Goal: Use online tool/utility: Use online tool/utility

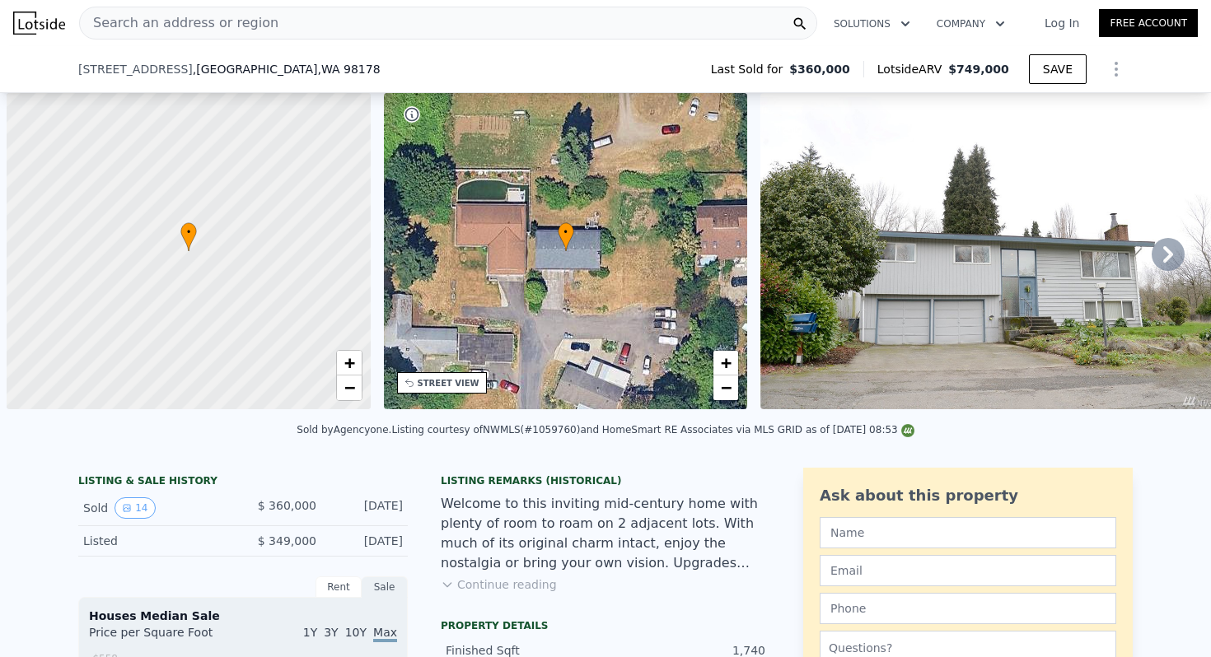
scroll to position [0, 1569]
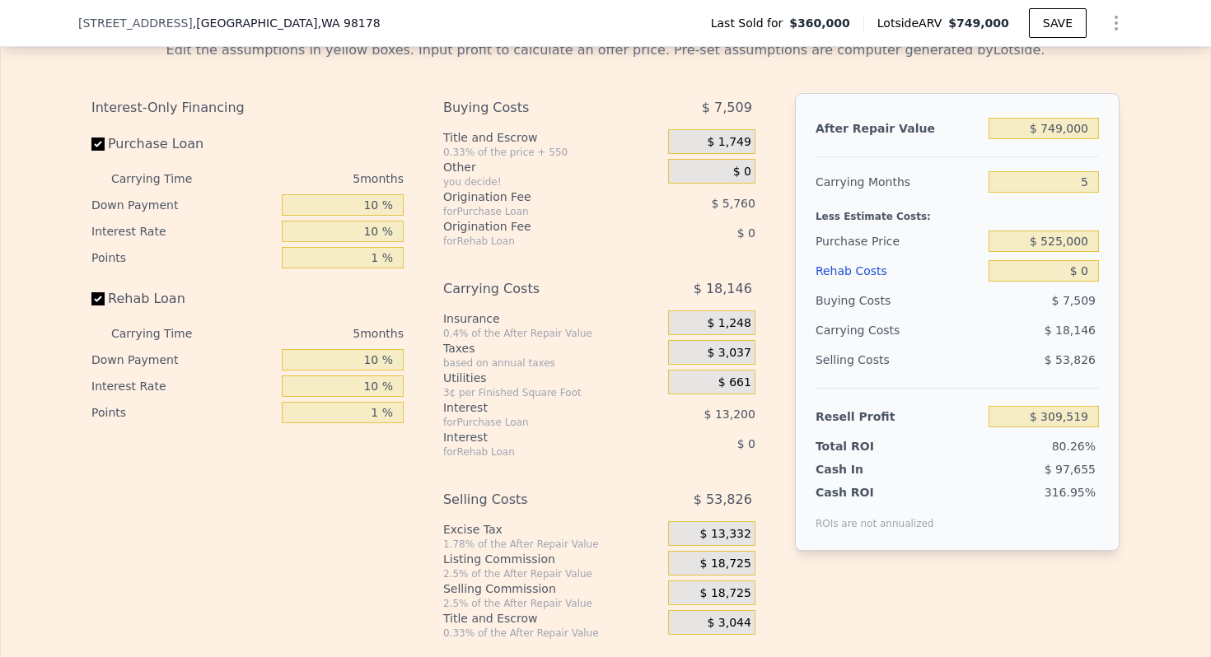
click at [734, 565] on span "$ 18,725" at bounding box center [725, 564] width 51 height 15
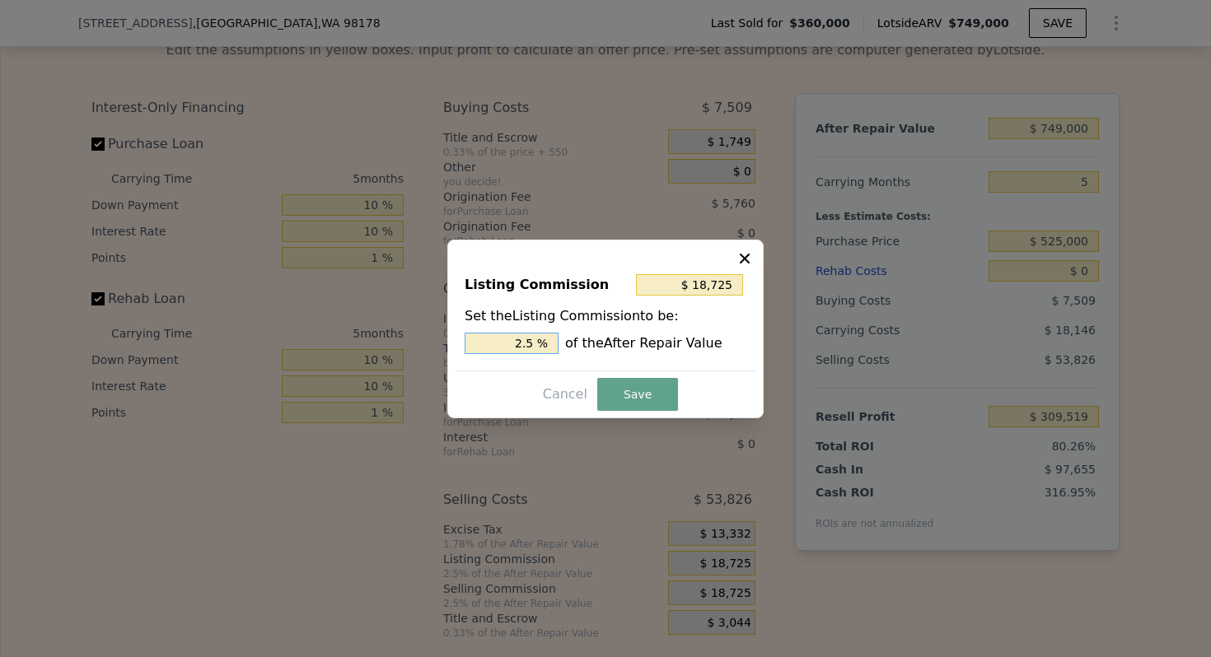
click at [523, 335] on input "2.5 %" at bounding box center [512, 343] width 94 height 21
type input "$ 14,980"
type input "2 %"
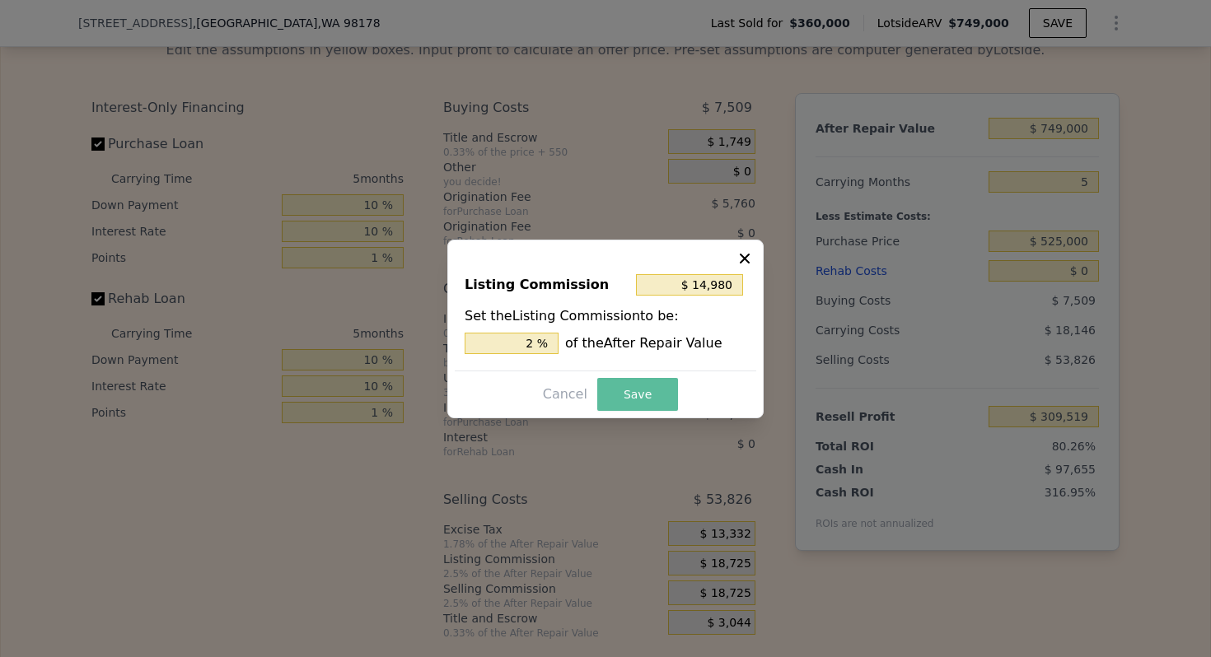
click at [662, 393] on button "Save" at bounding box center [637, 394] width 81 height 33
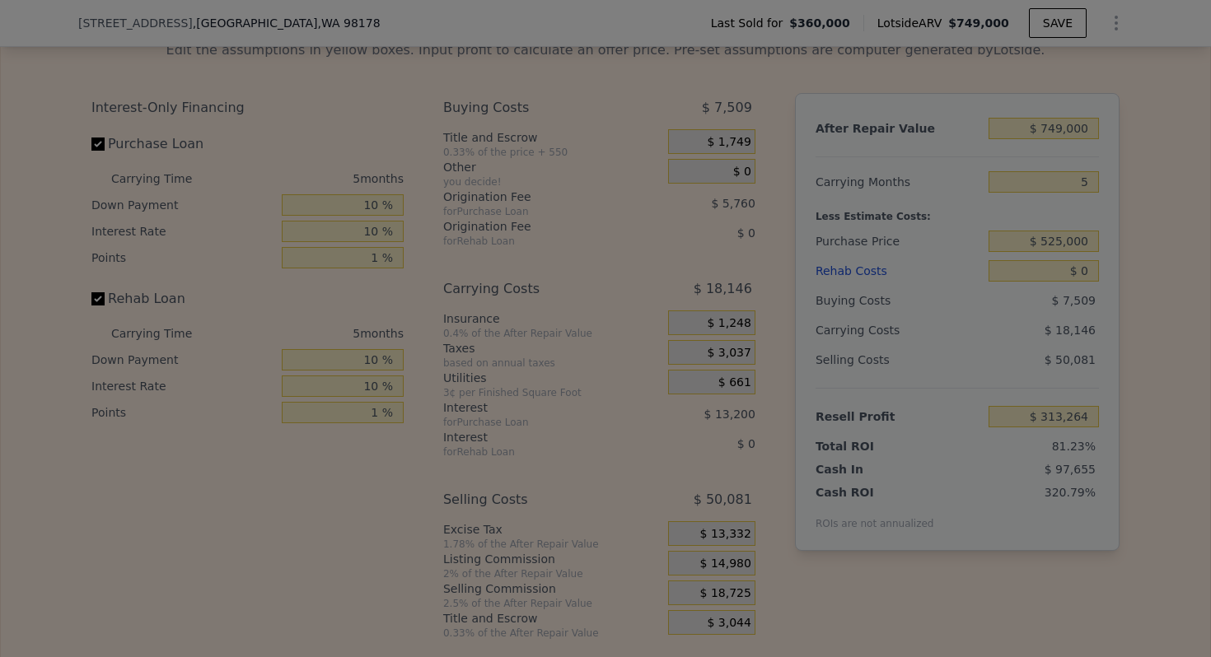
type input "$ 313,264"
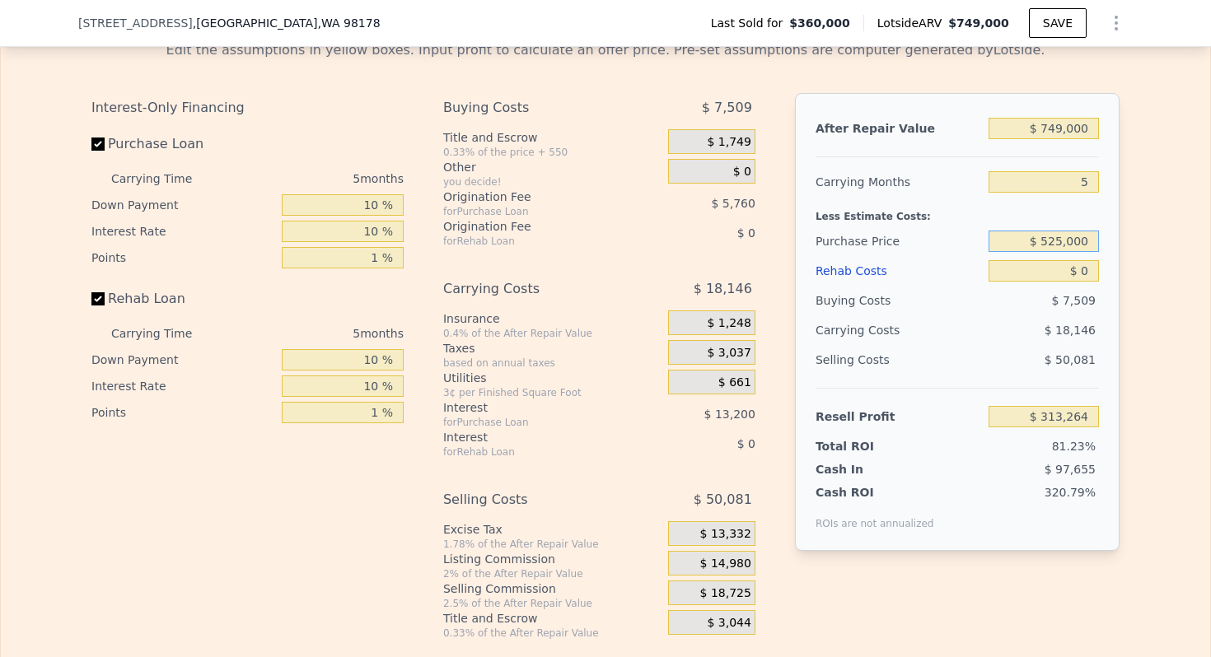
click at [1069, 241] on input "$ 525,000" at bounding box center [1044, 241] width 110 height 21
type input "$ 545,000"
type input "$ 117,903"
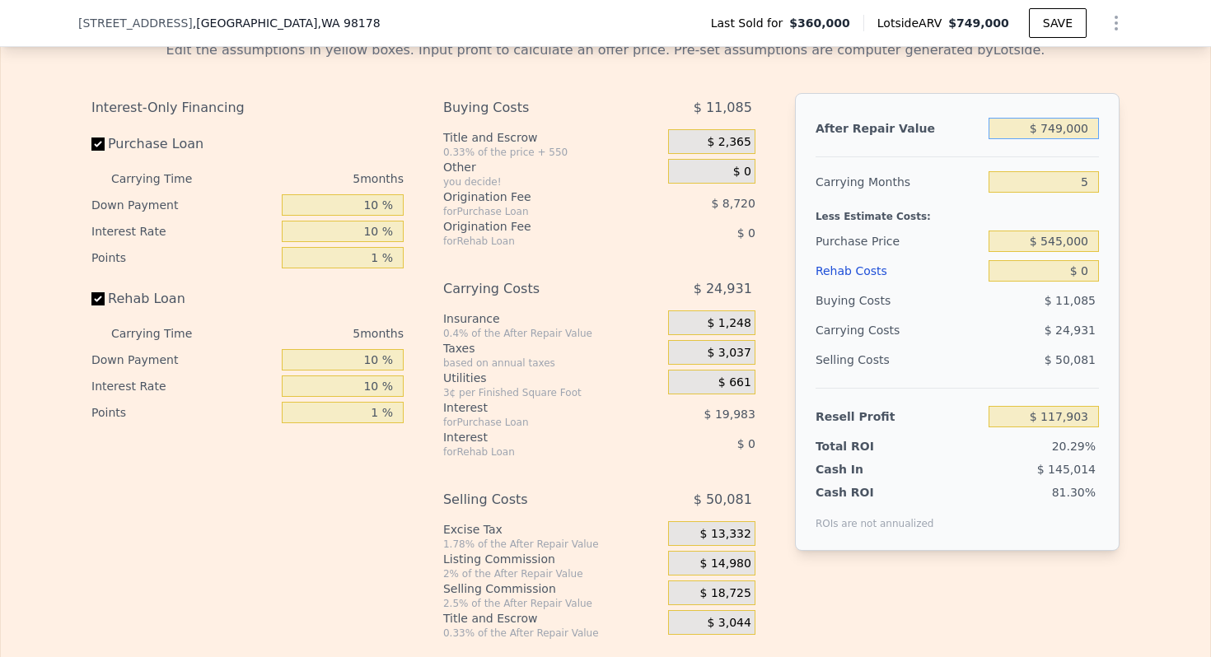
click at [1072, 133] on input "$ 749,000" at bounding box center [1044, 128] width 110 height 21
type input "$ 6"
type input "-$ 580,312"
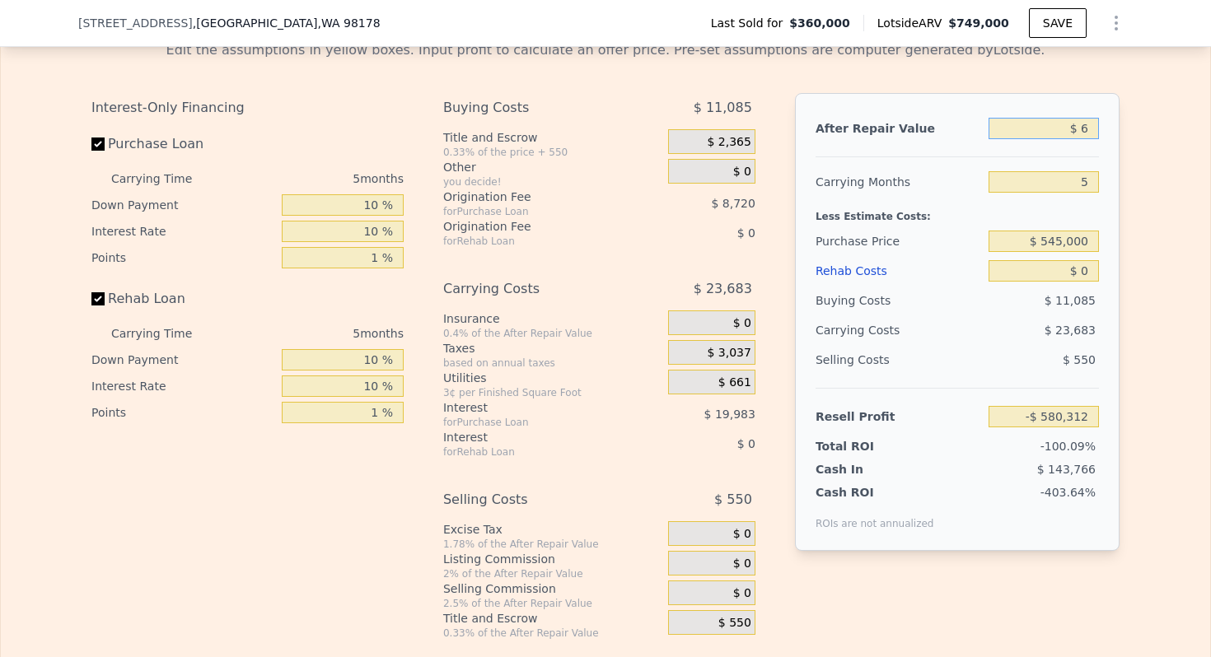
type input "$ 67"
type input "-$ 580,255"
type input "$ 675"
type input "-$ 579,689"
type input "$ 6,750"
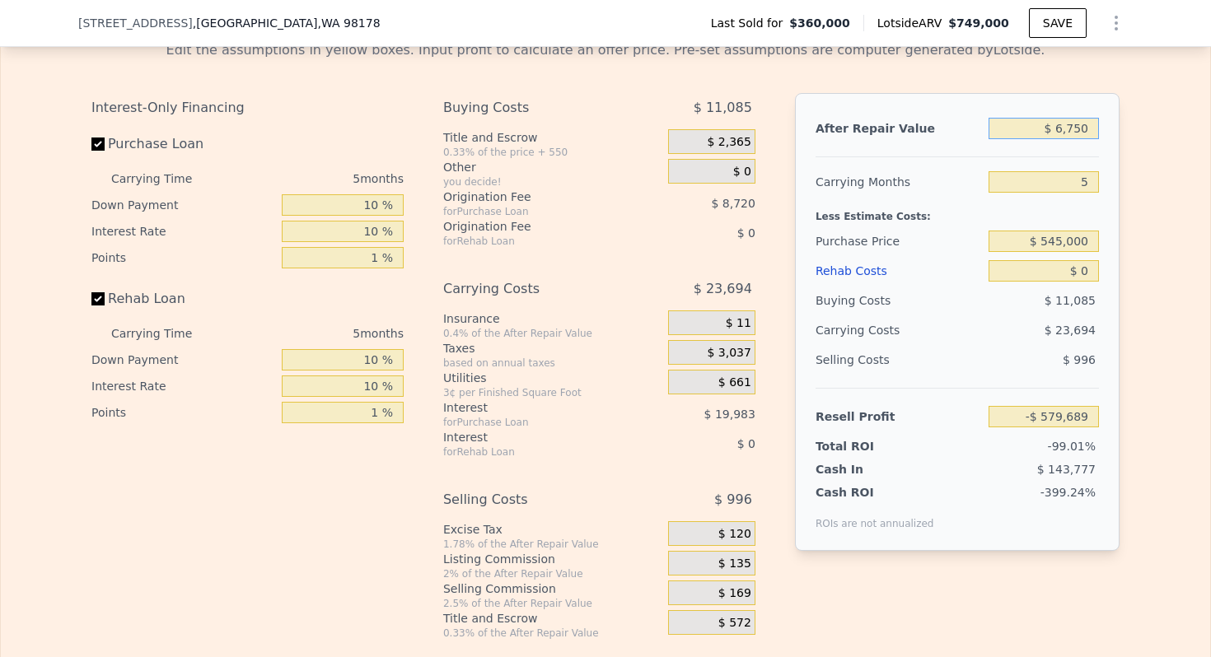
type input "-$ 574,025"
type input "$ 67,500"
type input "-$ 517,396"
type input "$ 675,000"
type input "$ 48,919"
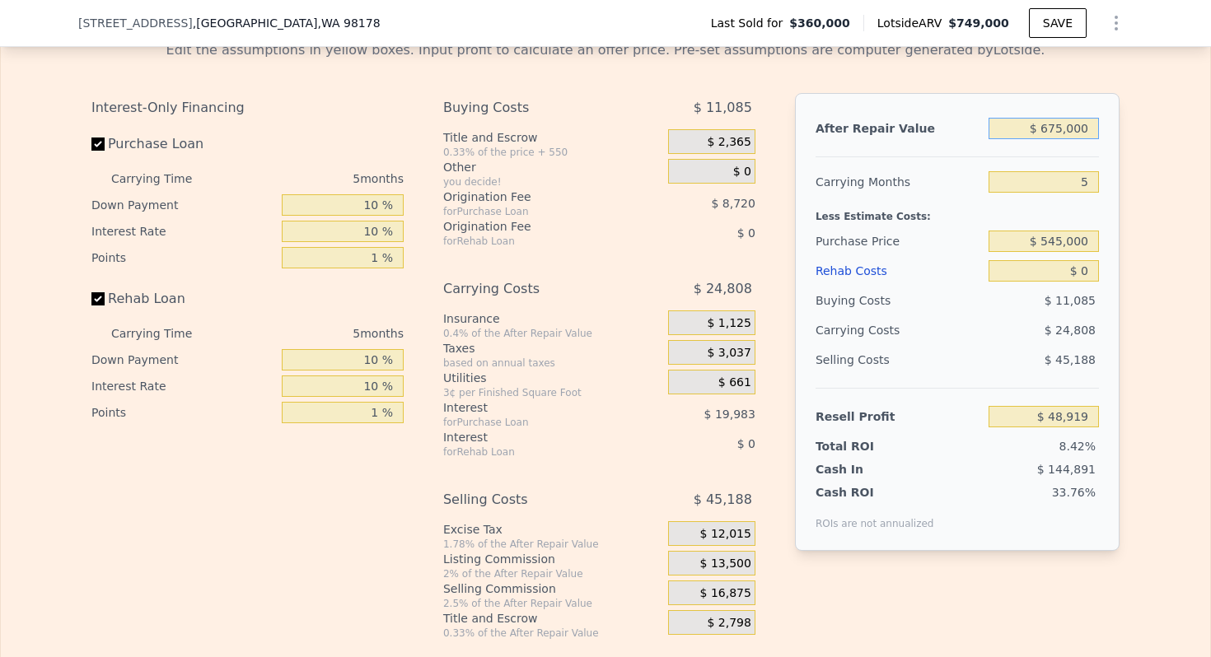
type input "$ 675,000"
click at [886, 170] on div "Carrying Months" at bounding box center [899, 182] width 166 height 30
click at [1084, 178] on input "5" at bounding box center [1044, 181] width 110 height 21
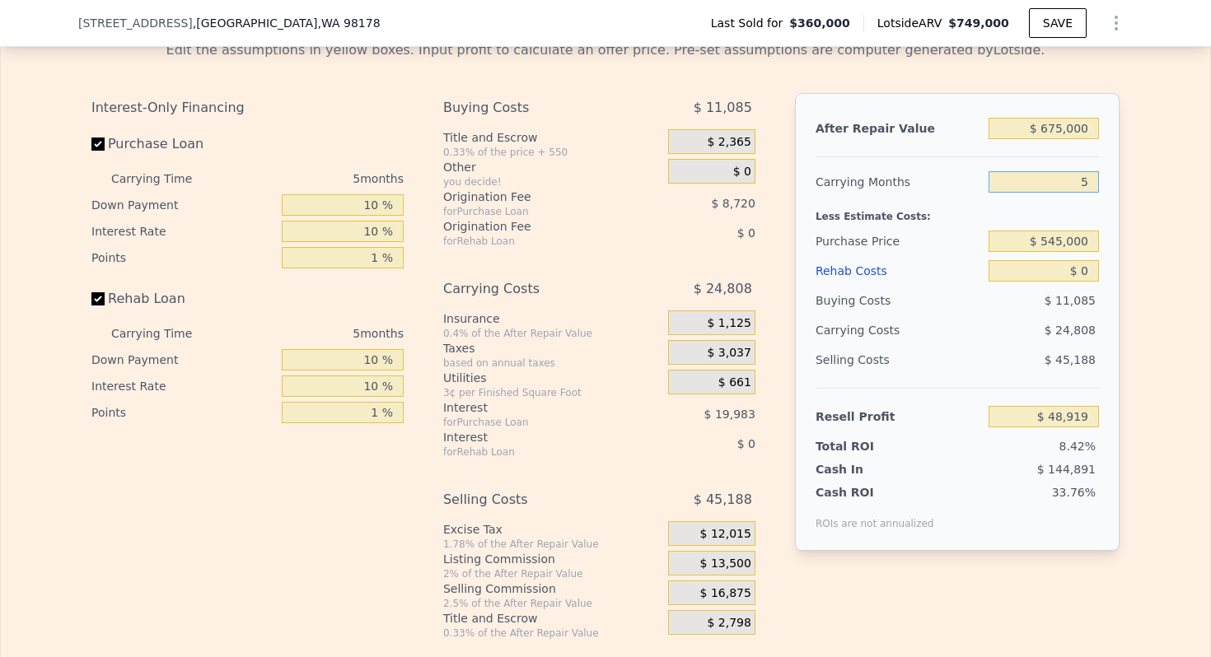
type input "3"
type input "$ 58,842"
type input "3"
click at [867, 177] on div "Carrying Months" at bounding box center [899, 182] width 166 height 30
click at [1090, 269] on input "$ 0" at bounding box center [1044, 270] width 110 height 21
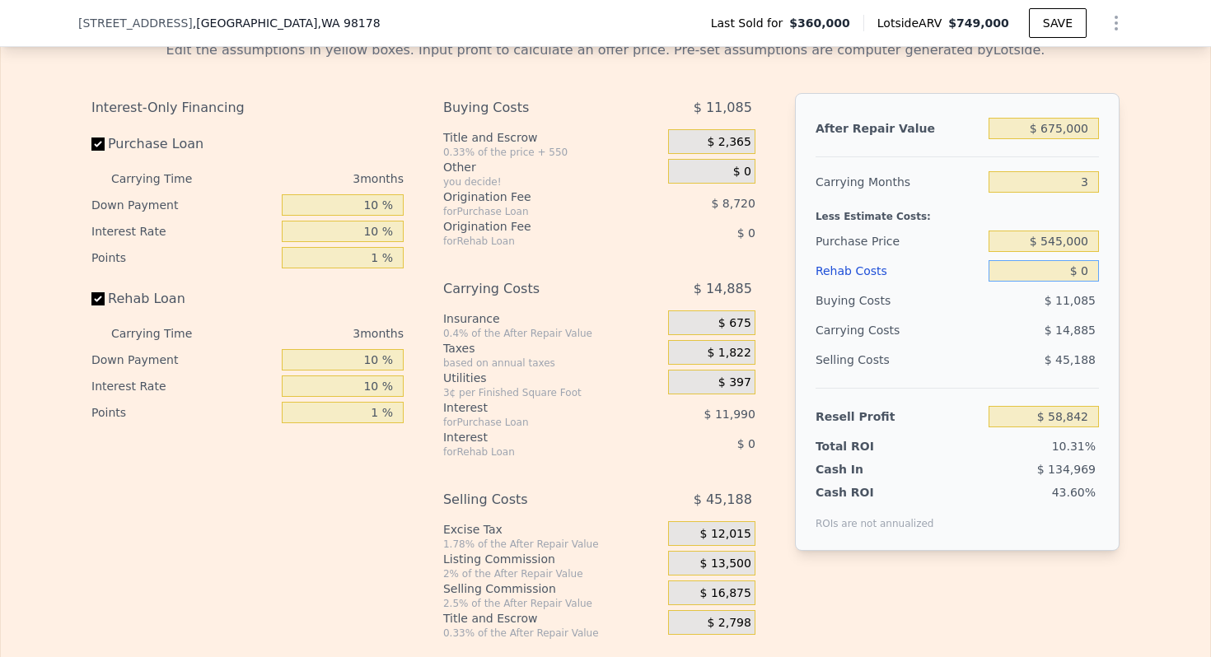
click at [1090, 269] on input "$ 0" at bounding box center [1044, 270] width 110 height 21
type input "$ 3"
type input "$ 58,839"
type input "$ 30"
type input "$ 58,812"
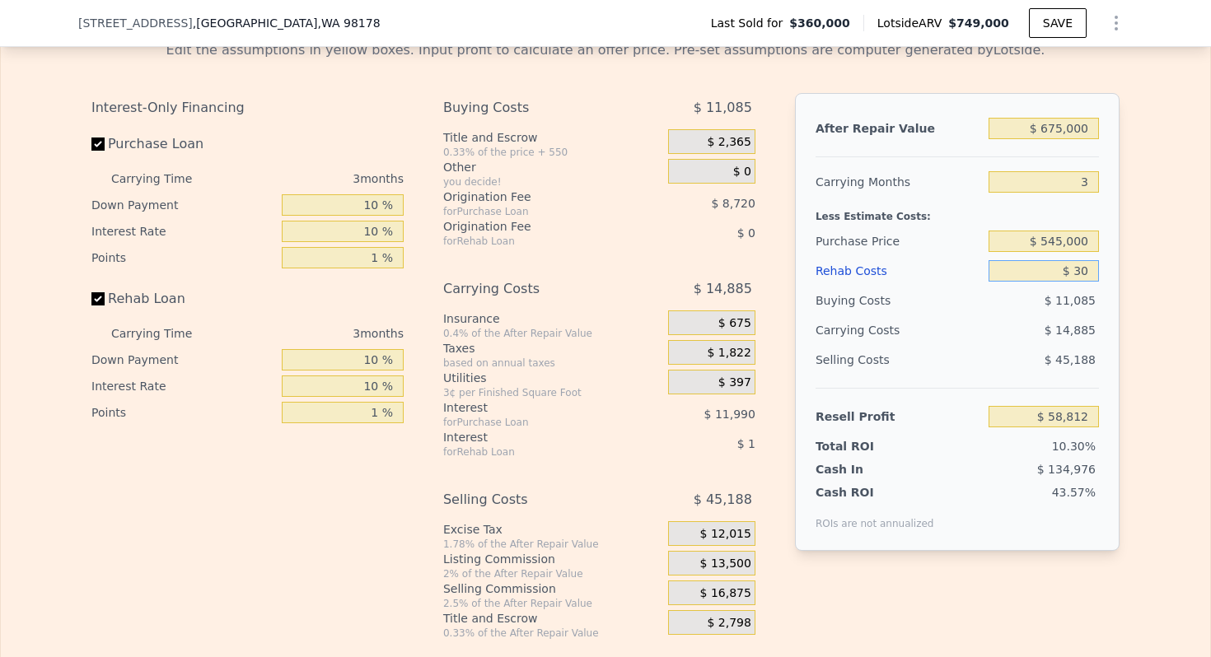
type input "$ 300"
type input "$ 58,531"
type input "$ 3,000"
type input "$ 55,728"
type input "$ 30,000"
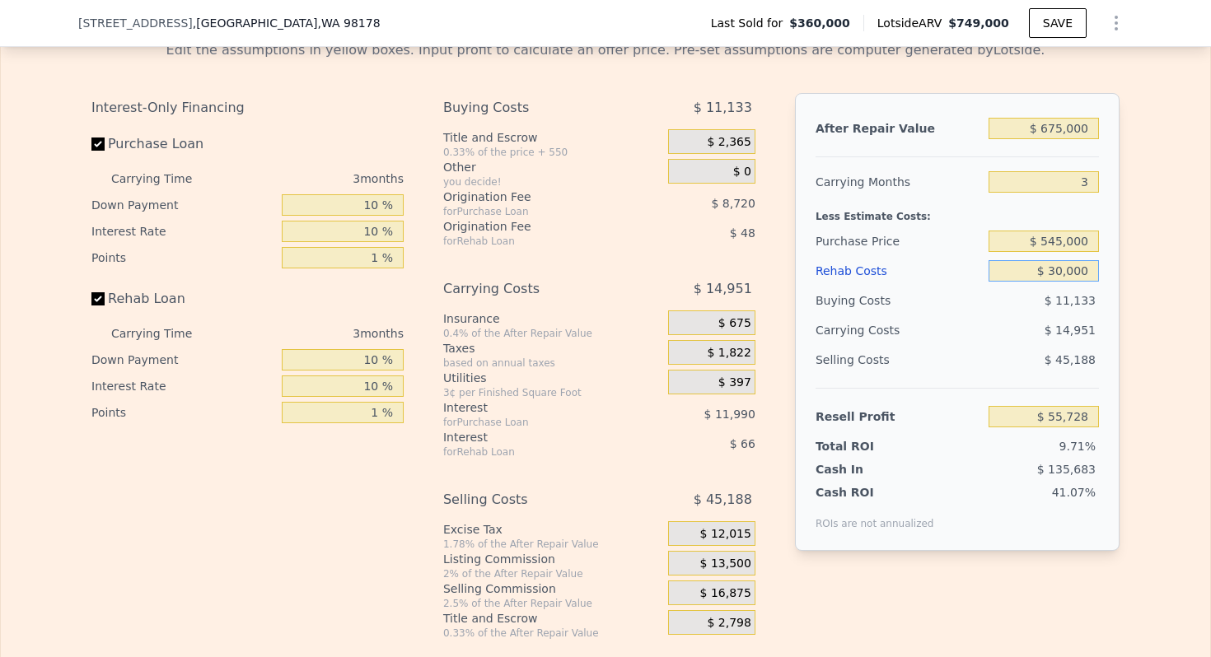
type input "$ 27,702"
type input "$ 30,000"
click at [876, 213] on div "Less Estimate Costs:" at bounding box center [957, 212] width 283 height 30
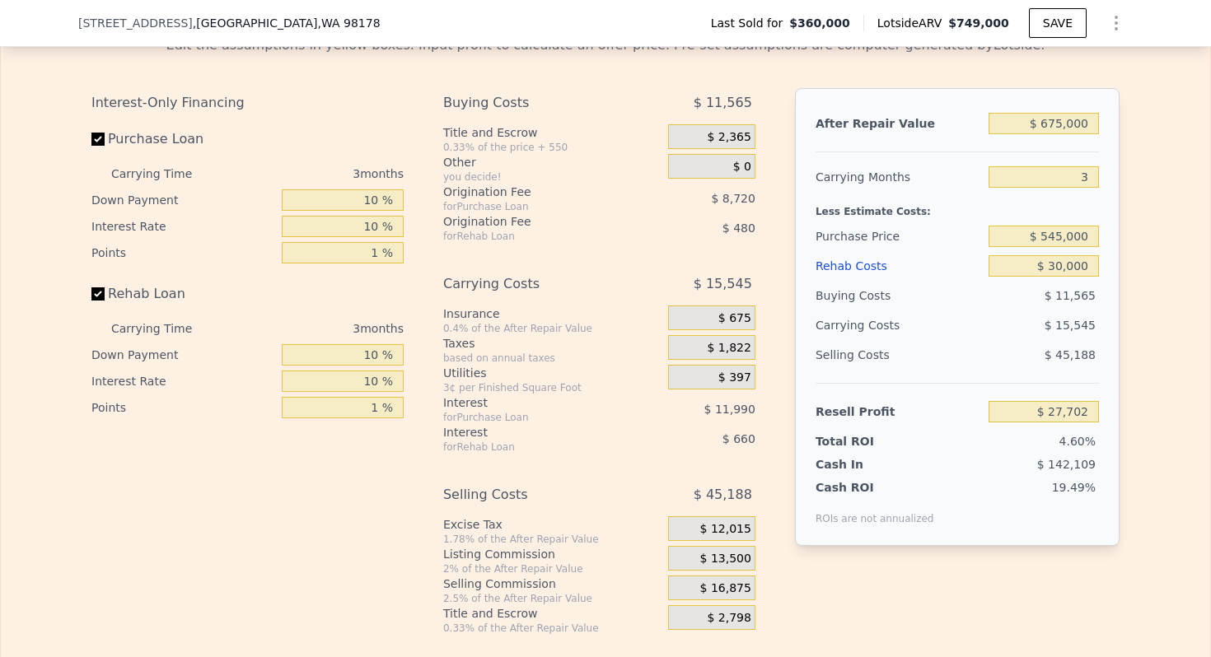
scroll to position [2447, 0]
click at [850, 318] on div "Carrying Costs" at bounding box center [867, 324] width 103 height 30
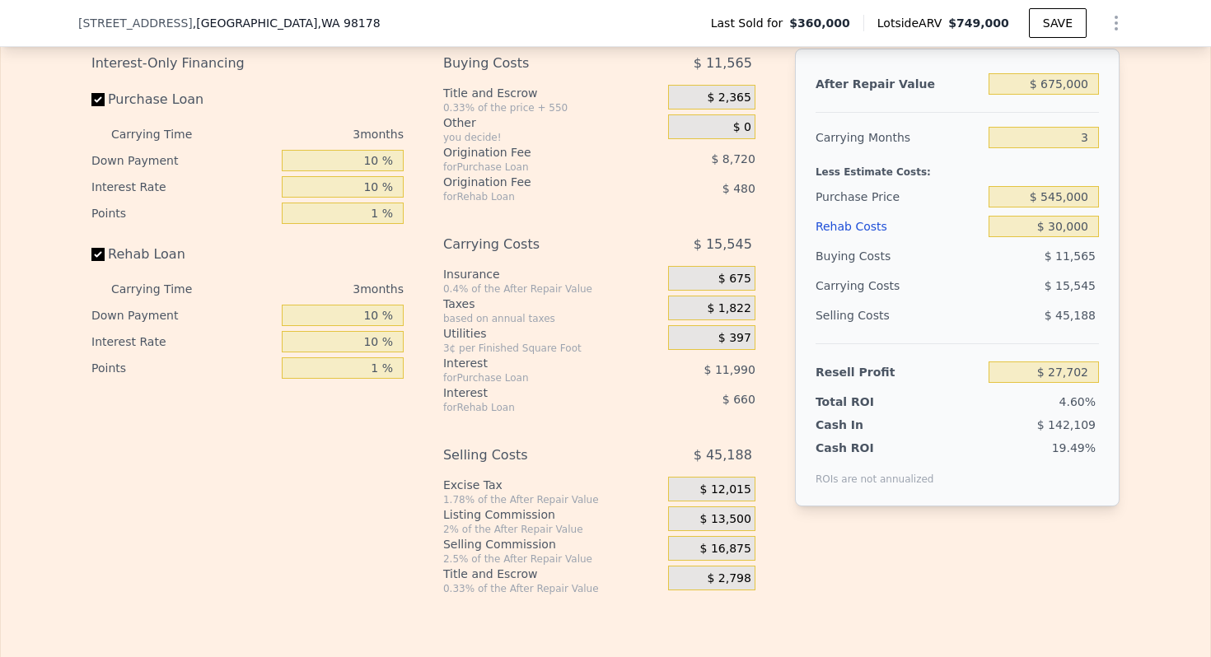
click at [852, 288] on div "Carrying Costs" at bounding box center [867, 286] width 103 height 30
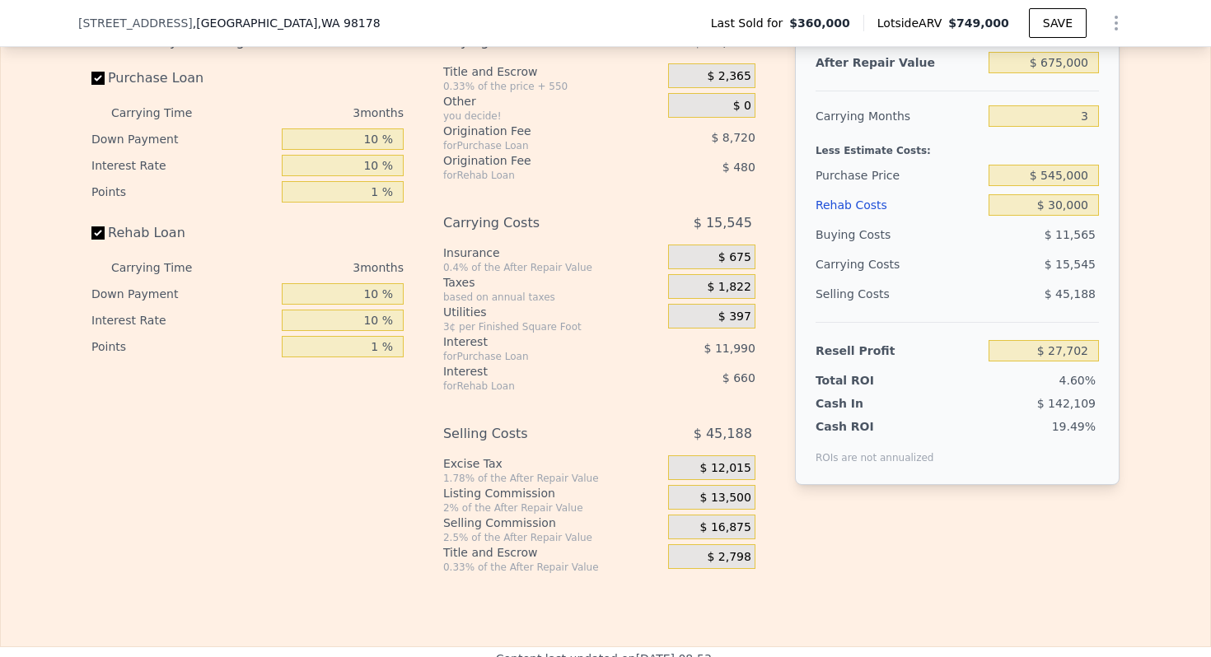
scroll to position [2510, 0]
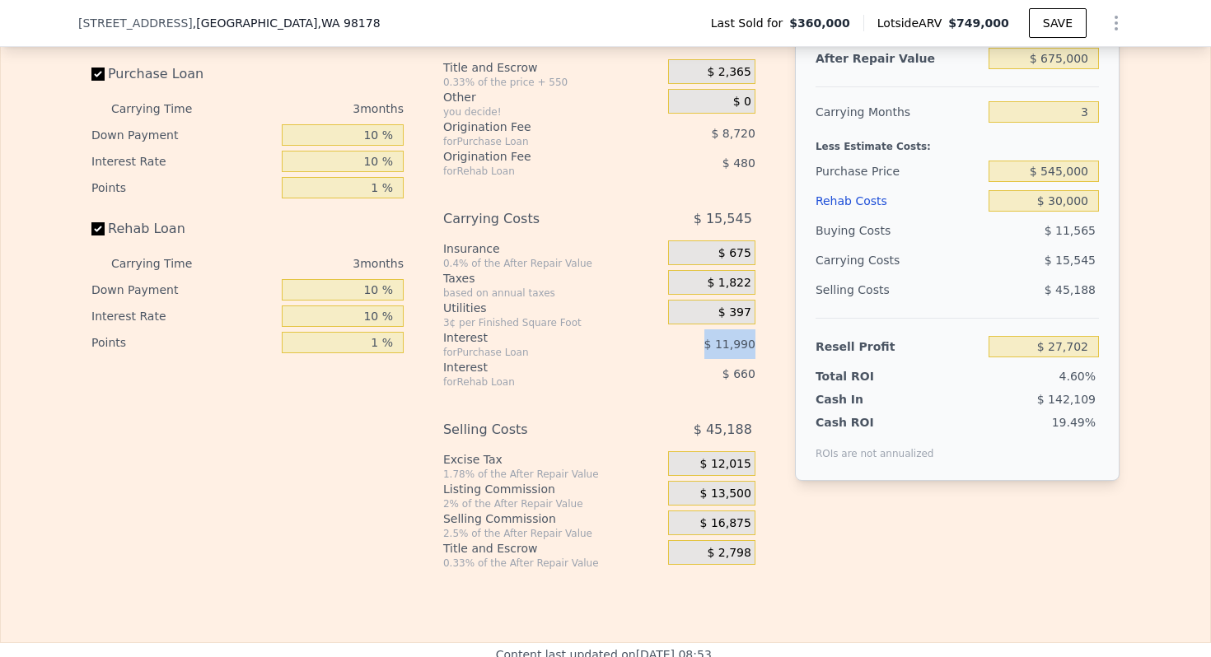
drag, startPoint x: 704, startPoint y: 342, endPoint x: 763, endPoint y: 344, distance: 59.4
click at [763, 344] on div "Buying Costs $ 11,565 Title and Escrow 0.33% of the price + 550 $ 2,365 Other y…" at bounding box center [605, 296] width 325 height 547
drag, startPoint x: 726, startPoint y: 374, endPoint x: 776, endPoint y: 374, distance: 50.3
click at [776, 374] on div "Interest-Only Financing Purchase Loan Carrying Time 3 months Down Payment 10 % …" at bounding box center [605, 296] width 1028 height 547
drag, startPoint x: 440, startPoint y: 469, endPoint x: 474, endPoint y: 469, distance: 33.8
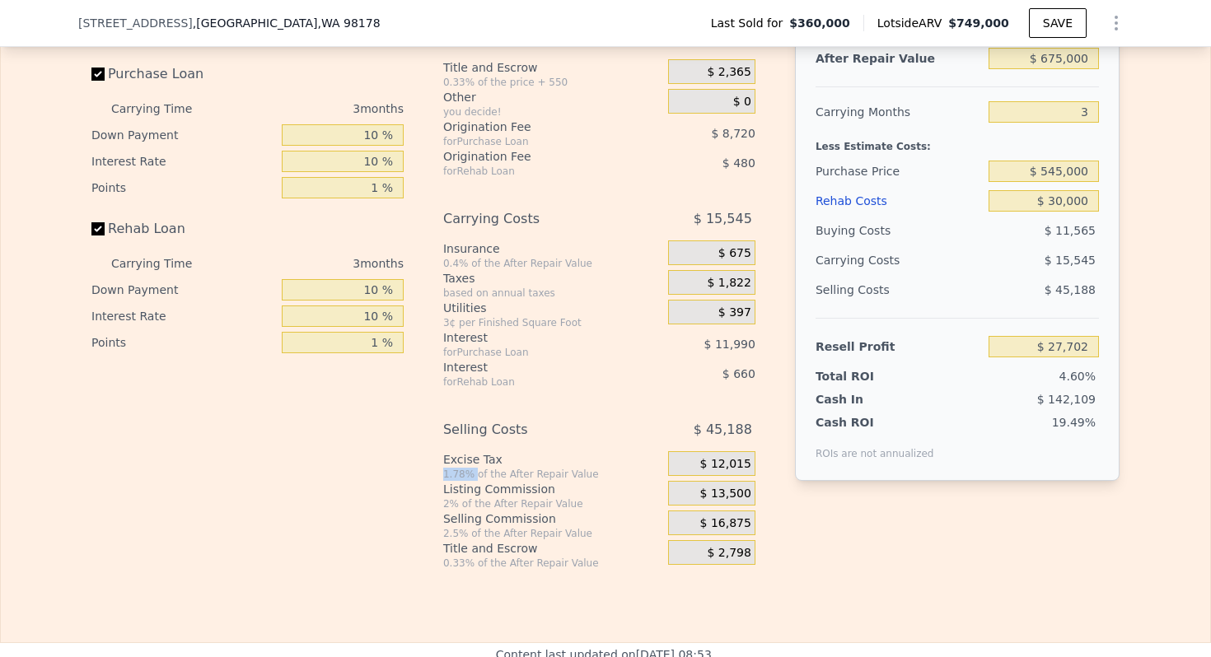
click at [474, 469] on div "Interest-Only Financing Purchase Loan Carrying Time 3 months Down Payment 10 % …" at bounding box center [605, 296] width 1028 height 547
click at [474, 469] on div "1.78% of the After Repair Value" at bounding box center [552, 474] width 218 height 13
type input "$ 749,000"
type input "5"
type input "$ 0"
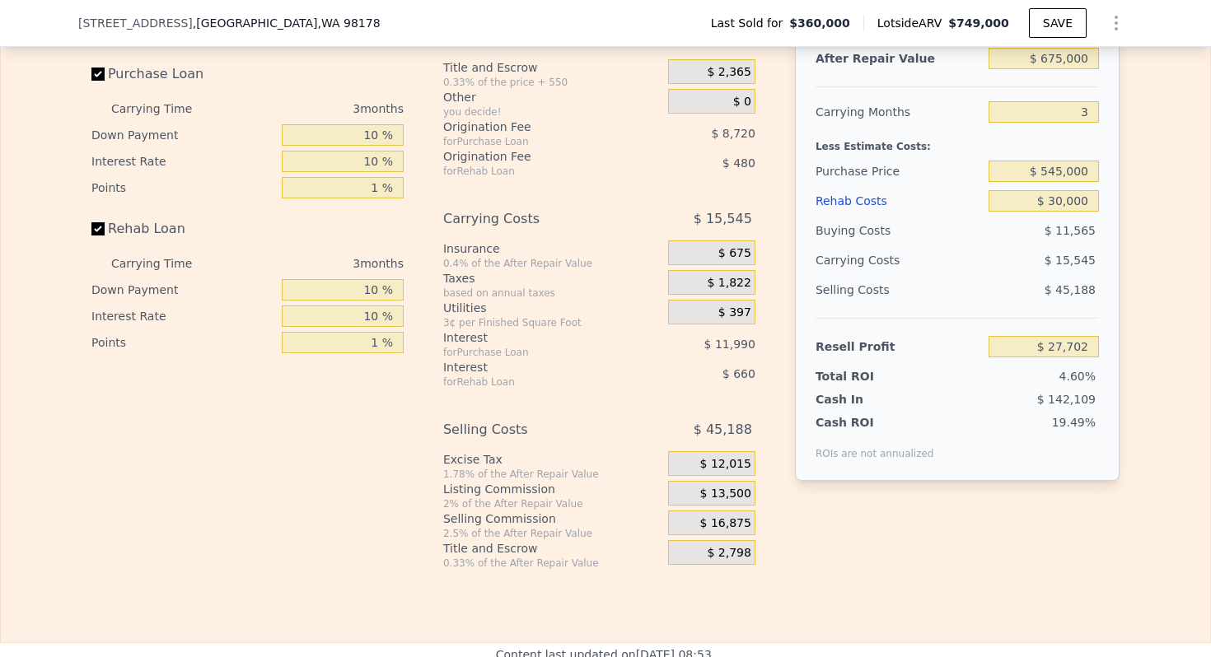
type input "$ 309,519"
click at [1062, 181] on div "$ 545,000" at bounding box center [1044, 172] width 110 height 30
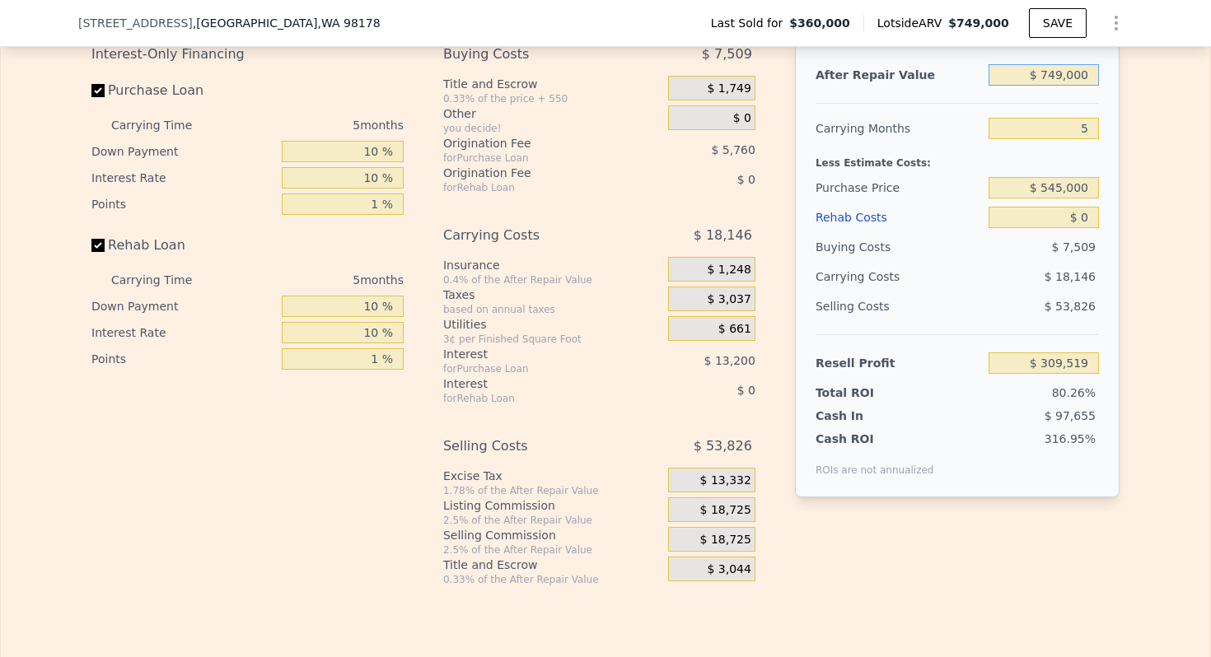
click at [1063, 69] on input "$ 749,000" at bounding box center [1044, 74] width 110 height 21
type input "$ 6"
type input "-$ 384,951"
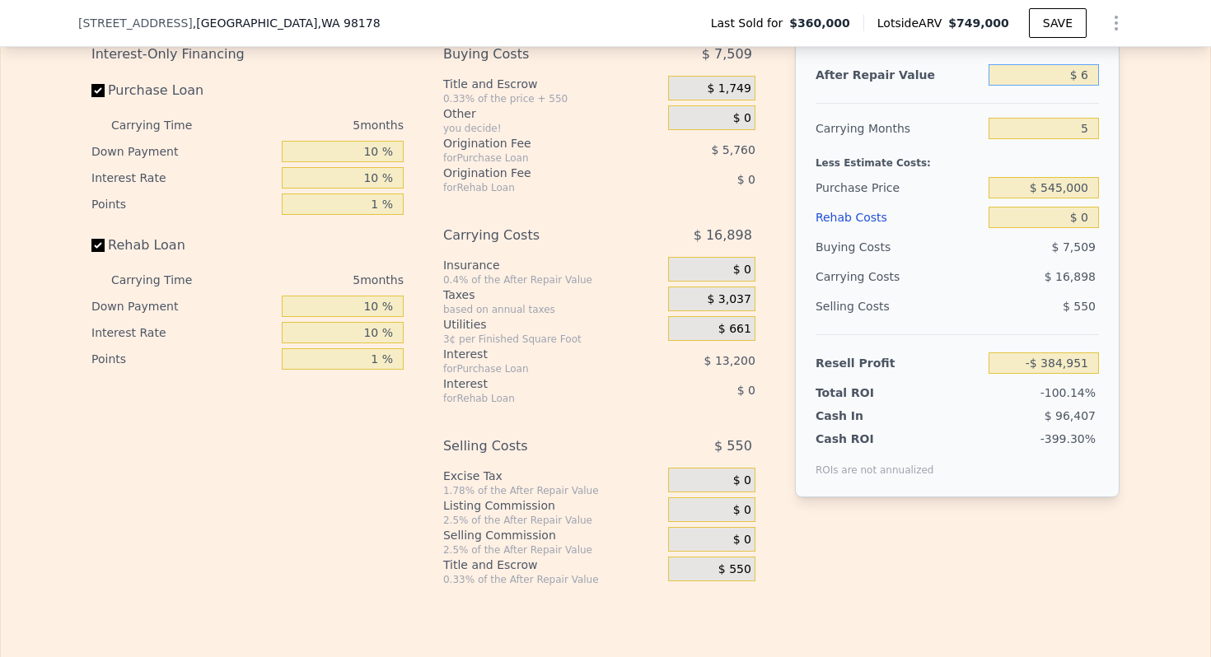
type input "$ 67"
type input "-$ 384,895"
type input "$ 675"
type input "-$ 384,331"
type input "$ 6,750"
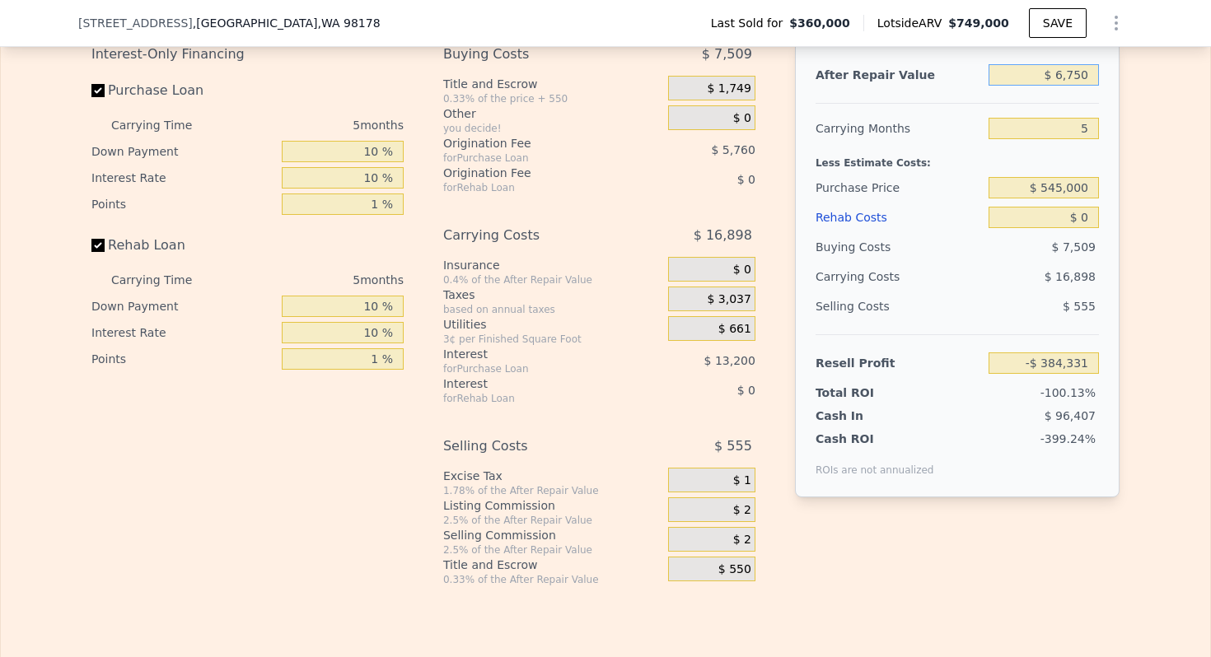
type input "-$ 378,698"
type input "$ 67,500"
type input "-$ 322,373"
type input "$ 675,000"
type input "$ 240,905"
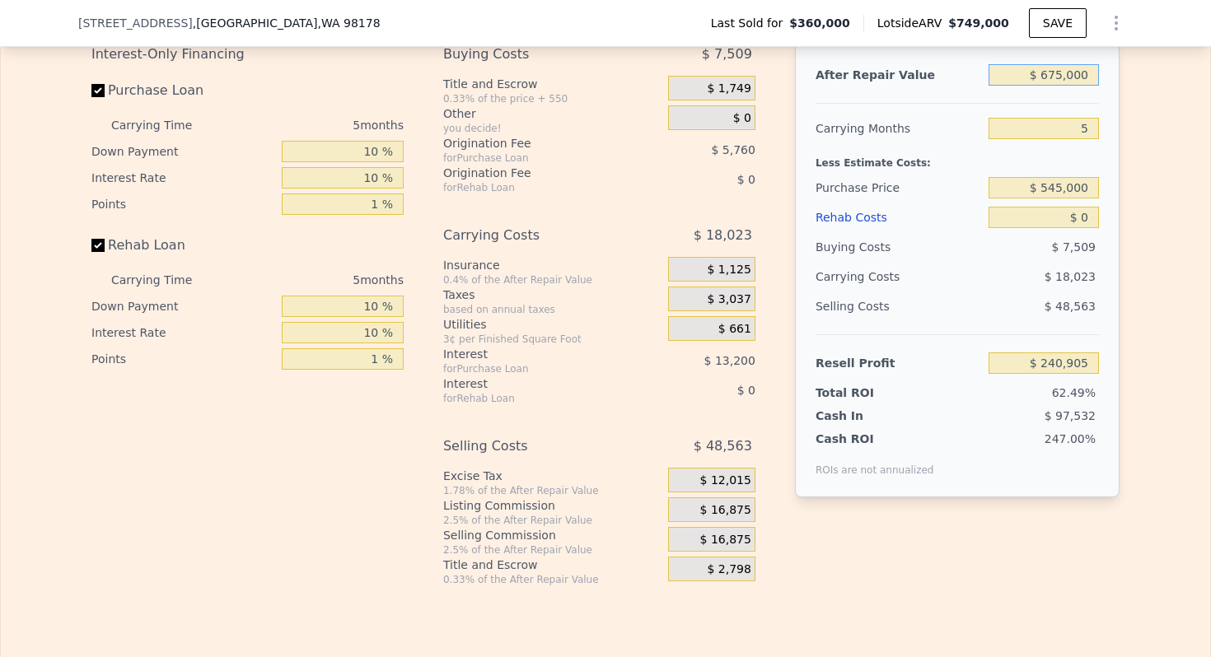
type input "$ 675,000"
click at [1087, 129] on input "5" at bounding box center [1044, 128] width 110 height 21
type input "3"
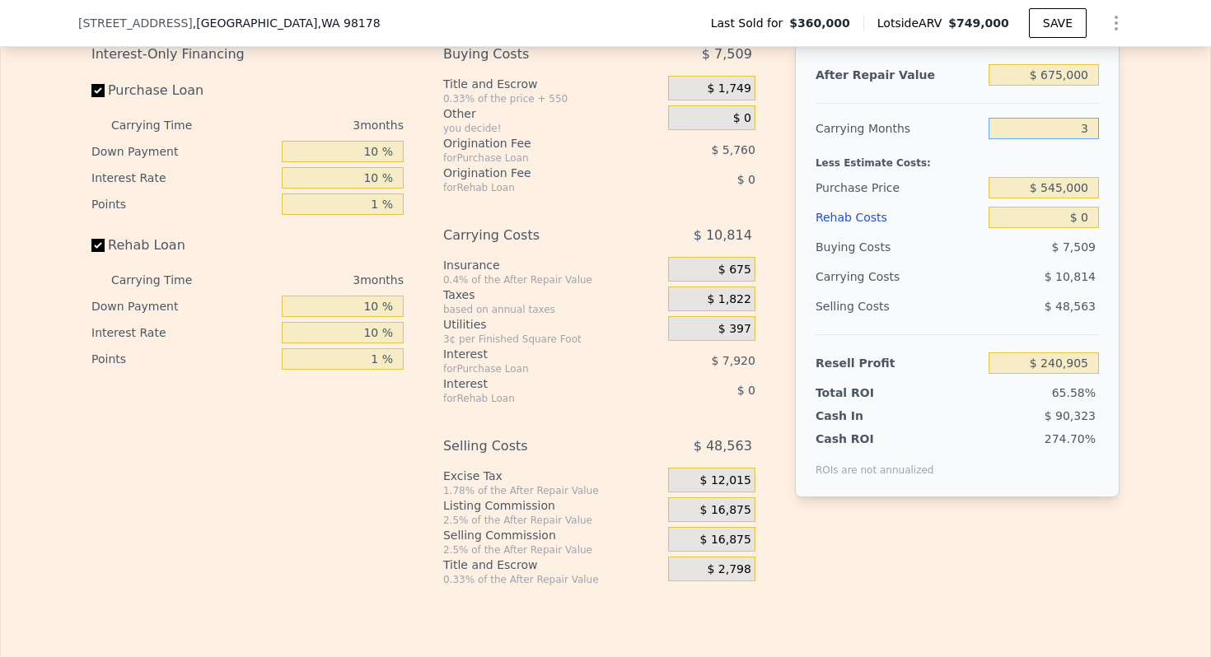
type input "$ 248,114"
type input "3"
click at [1083, 215] on input "$ 0" at bounding box center [1044, 217] width 110 height 21
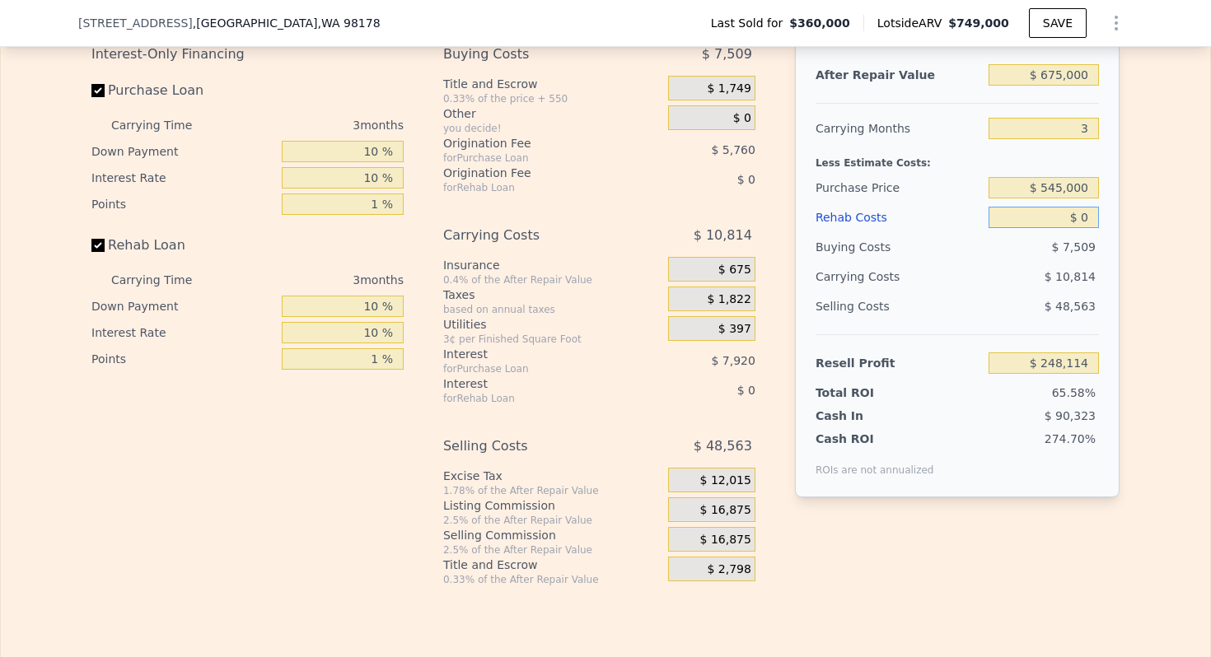
type input "$ 3"
type input "$ 248,111"
type input "$ 30"
type input "$ 248,084"
type input "$ 300"
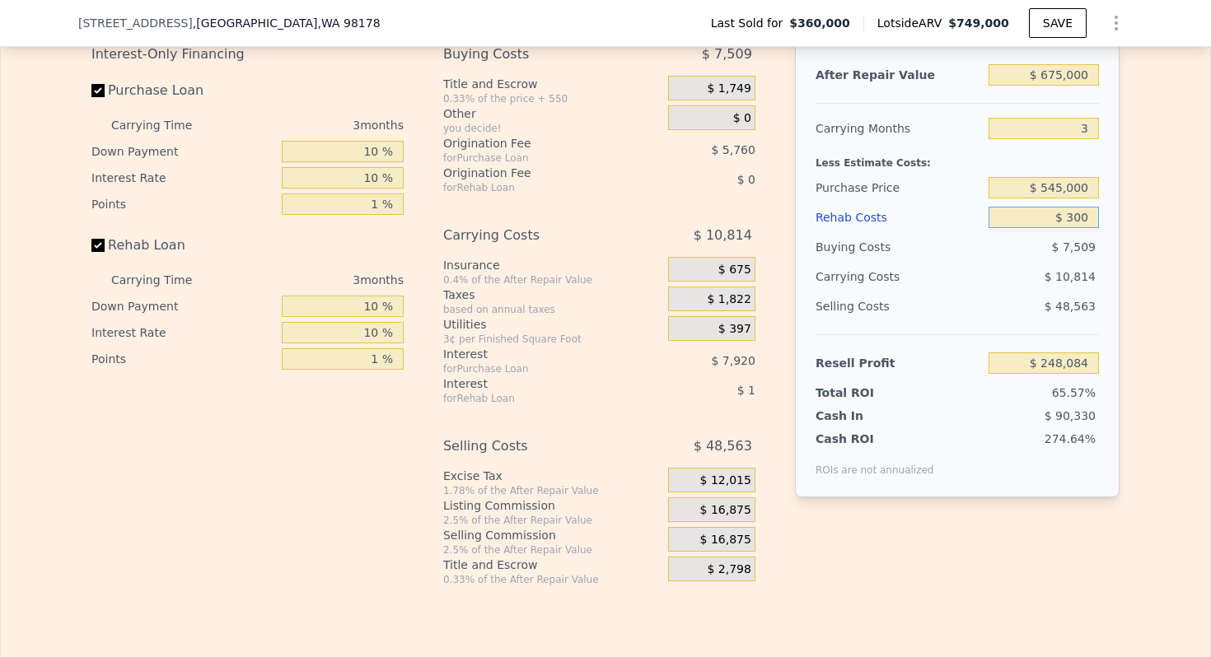
type input "$ 247,803"
type input "$ 3,000"
type input "$ 245,000"
type input "$ 30,000"
type input "$ 216,974"
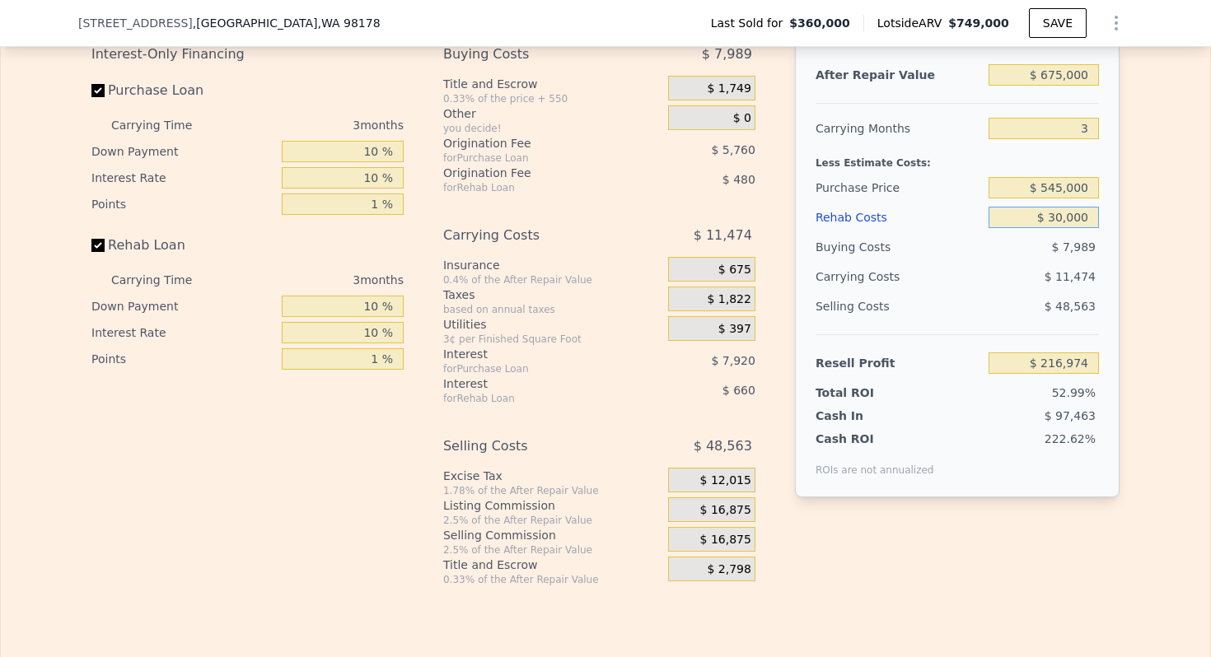
type input "$ 30,000"
click at [871, 288] on div "Carrying Costs" at bounding box center [867, 277] width 103 height 30
click at [734, 509] on span "$ 16,875" at bounding box center [725, 510] width 51 height 15
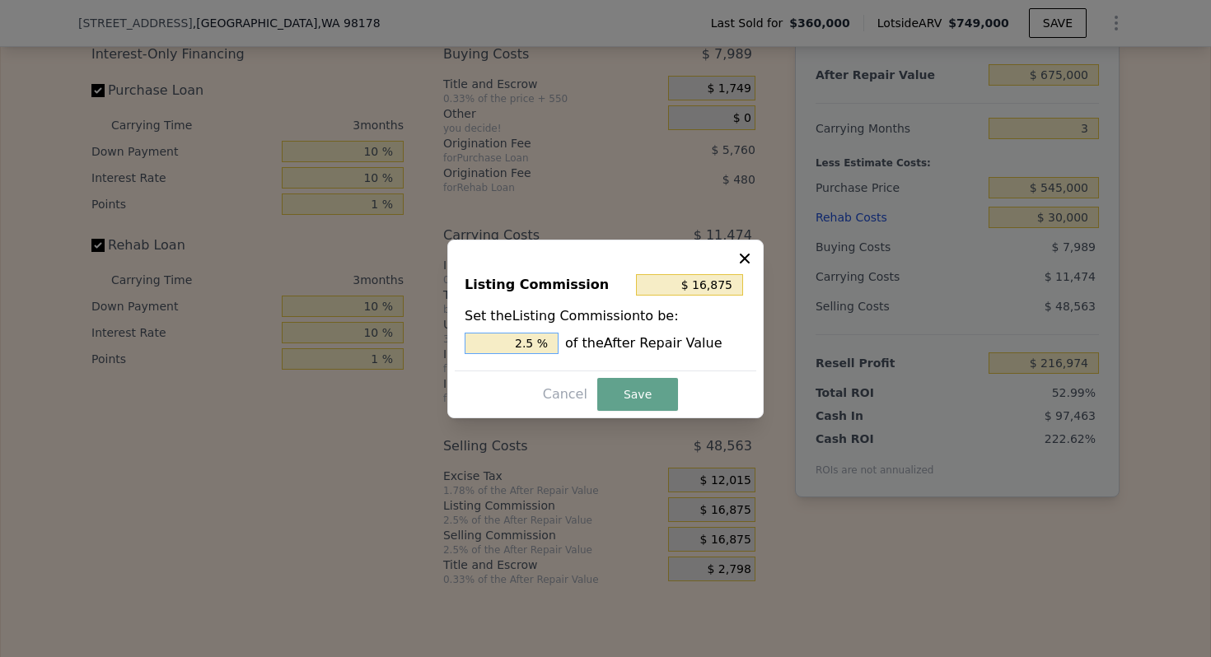
click at [520, 349] on input "2.5 %" at bounding box center [512, 343] width 94 height 21
type input "$ 13,500"
type input "2 %"
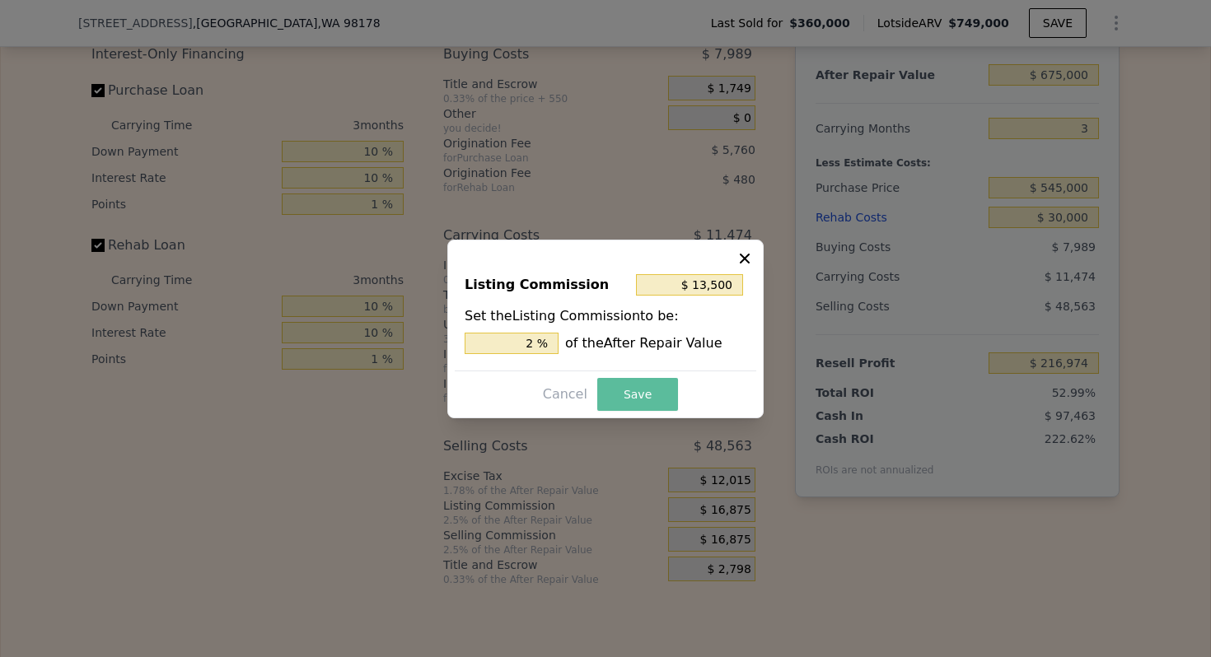
click at [638, 395] on button "Save" at bounding box center [637, 394] width 81 height 33
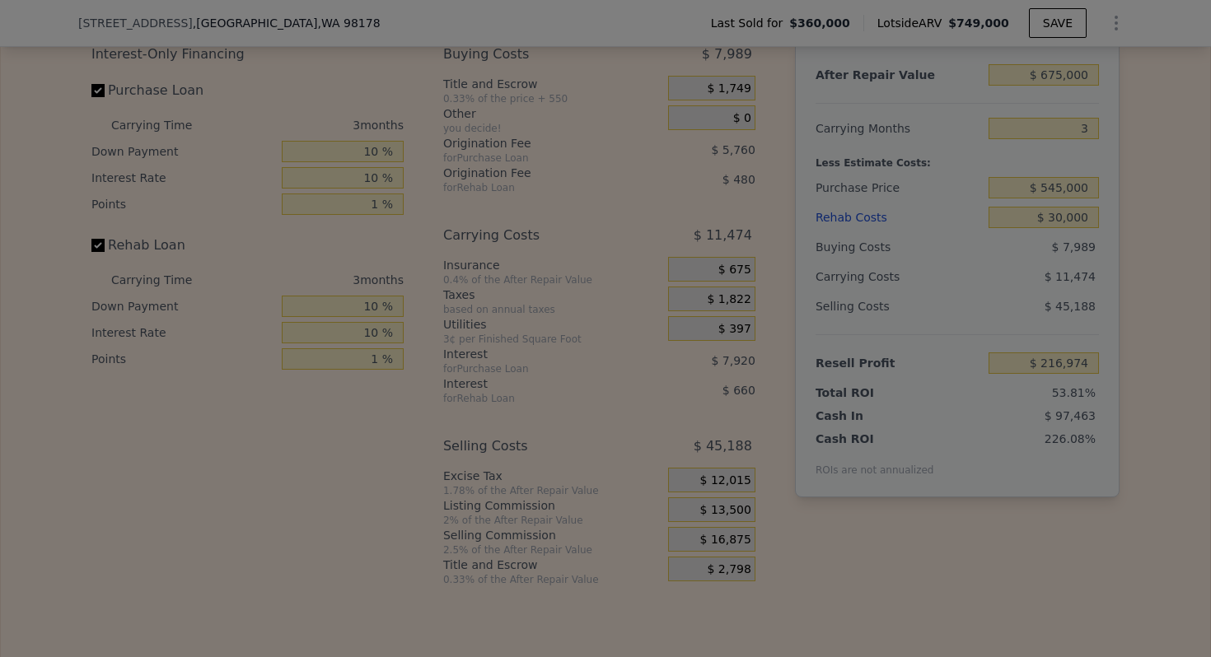
type input "$ 220,349"
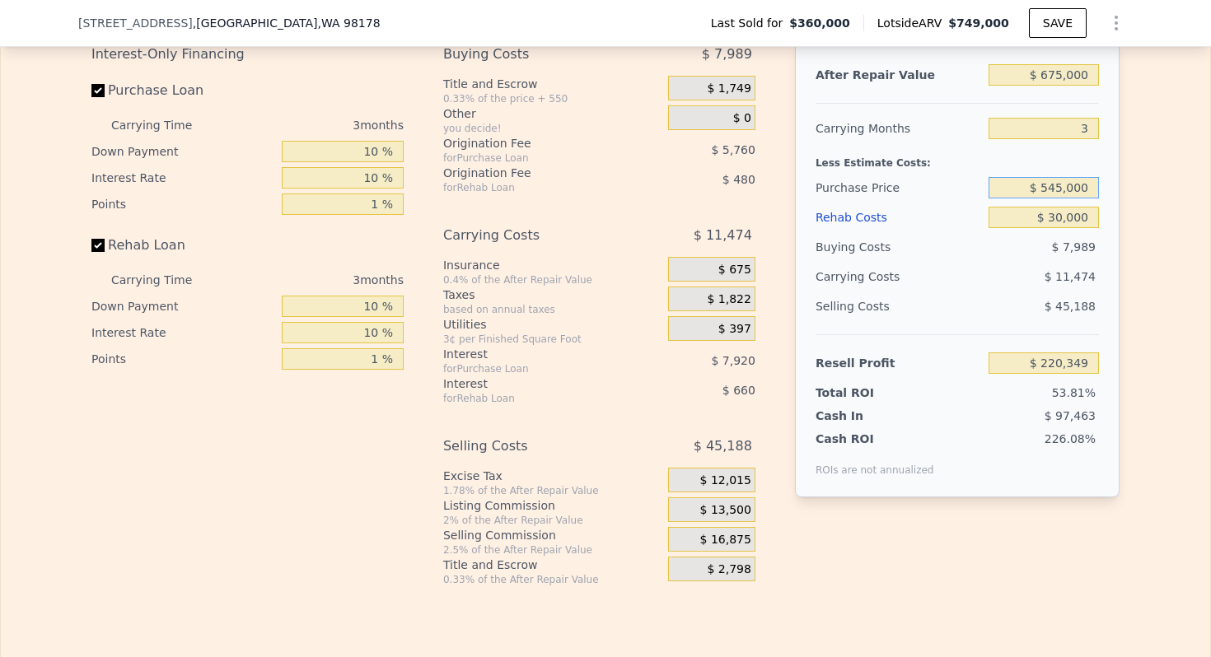
click at [1055, 188] on input "$ 545,000" at bounding box center [1044, 187] width 110 height 21
type input "$ 545,000"
click at [891, 169] on div "Less Estimate Costs:" at bounding box center [957, 158] width 283 height 30
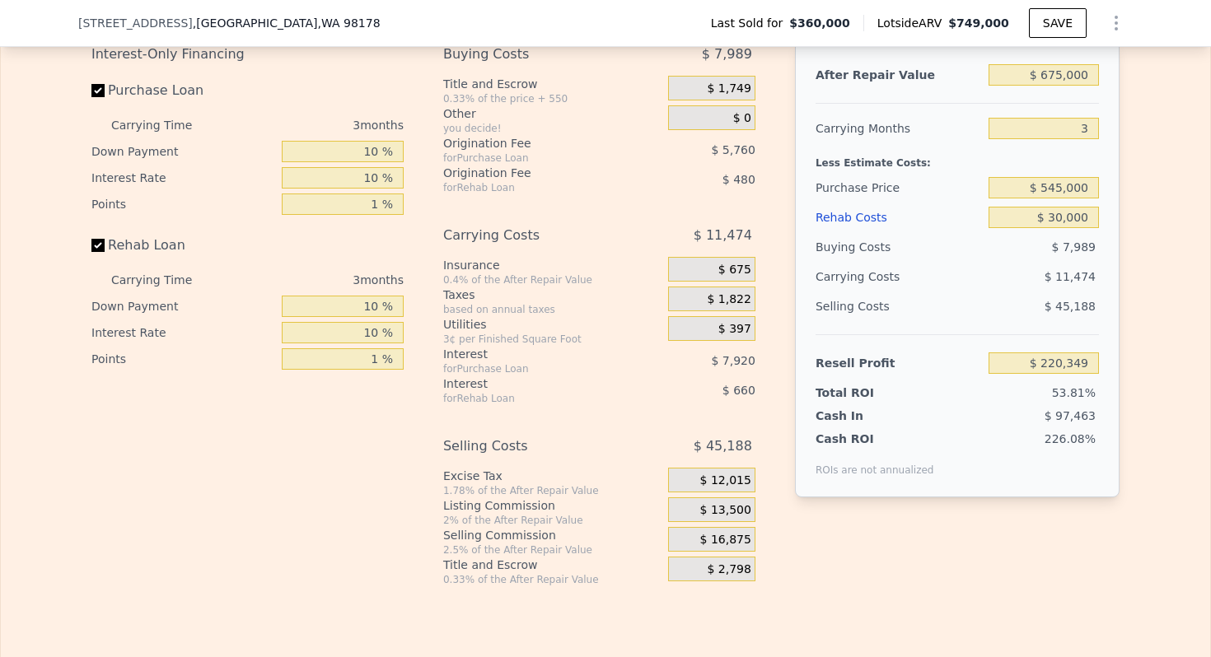
type input "$ 27,702"
click at [1064, 188] on input "$ 545,000" at bounding box center [1044, 187] width 110 height 21
type input "$ 535,000"
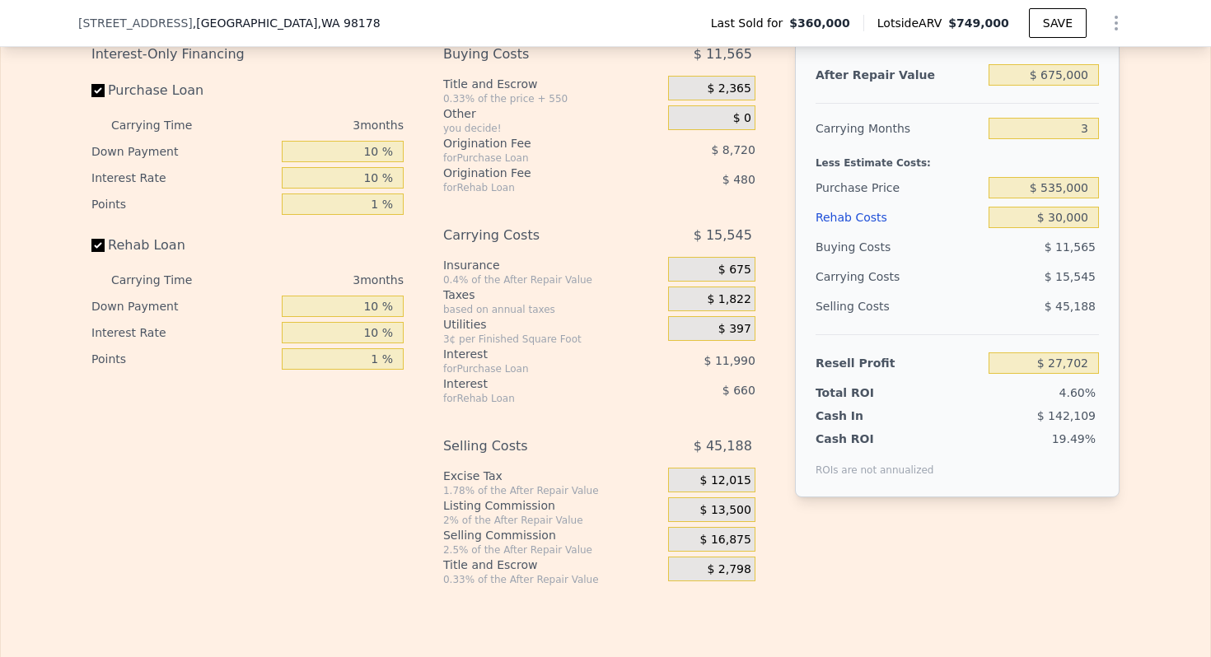
click at [858, 184] on div "Purchase Price" at bounding box center [899, 188] width 166 height 30
type input "$ 38,117"
click at [1067, 78] on input "$ 675,000" at bounding box center [1044, 74] width 110 height 21
click at [737, 507] on span "$ 13,500" at bounding box center [725, 510] width 51 height 15
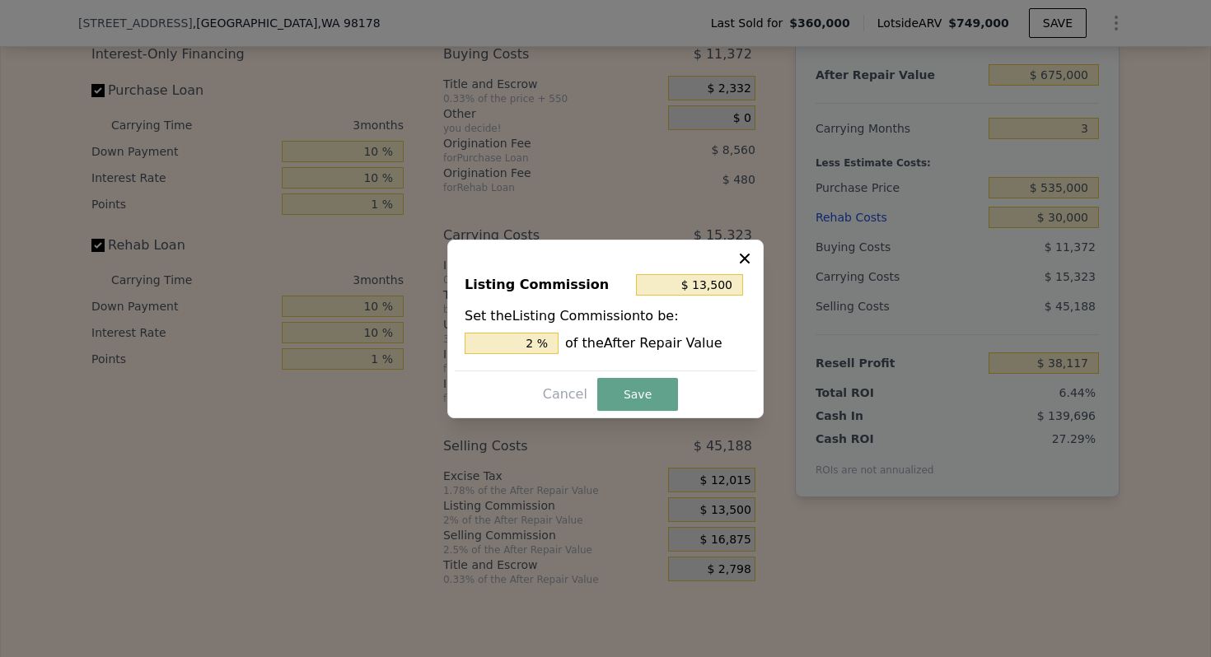
click at [741, 258] on icon at bounding box center [745, 258] width 16 height 16
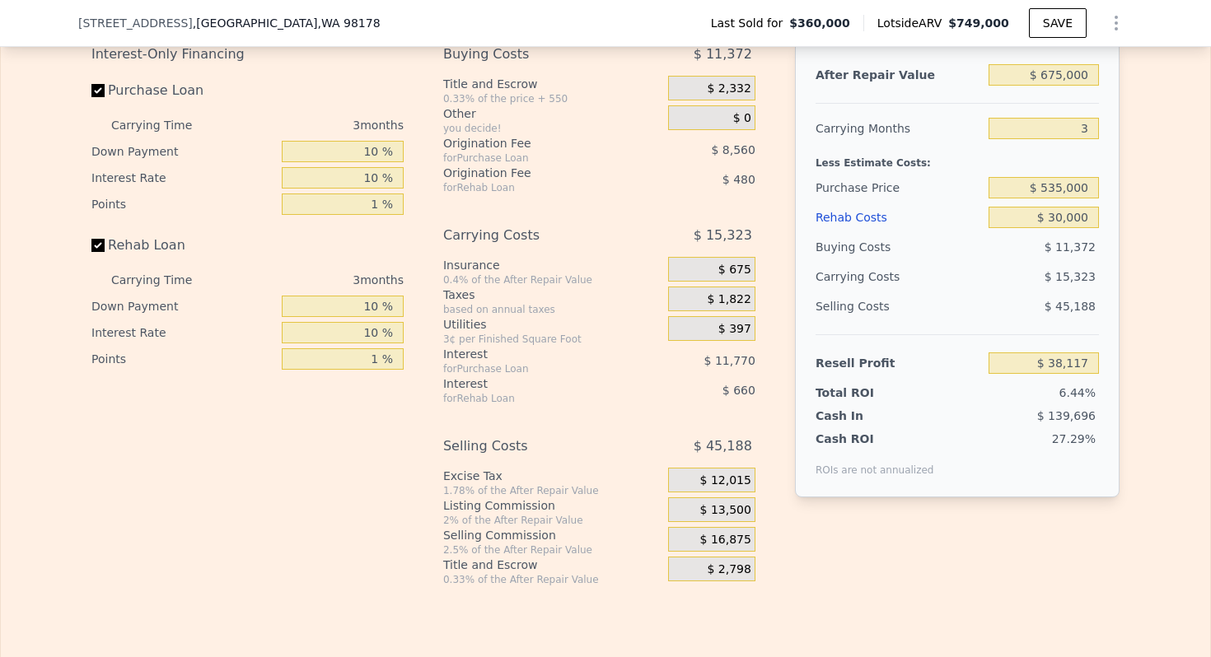
click at [857, 358] on div "Resell Profit" at bounding box center [899, 363] width 166 height 30
click at [872, 302] on div "Selling Costs" at bounding box center [899, 307] width 166 height 30
type input "$ 749,000"
type input "5"
type input "$ 0"
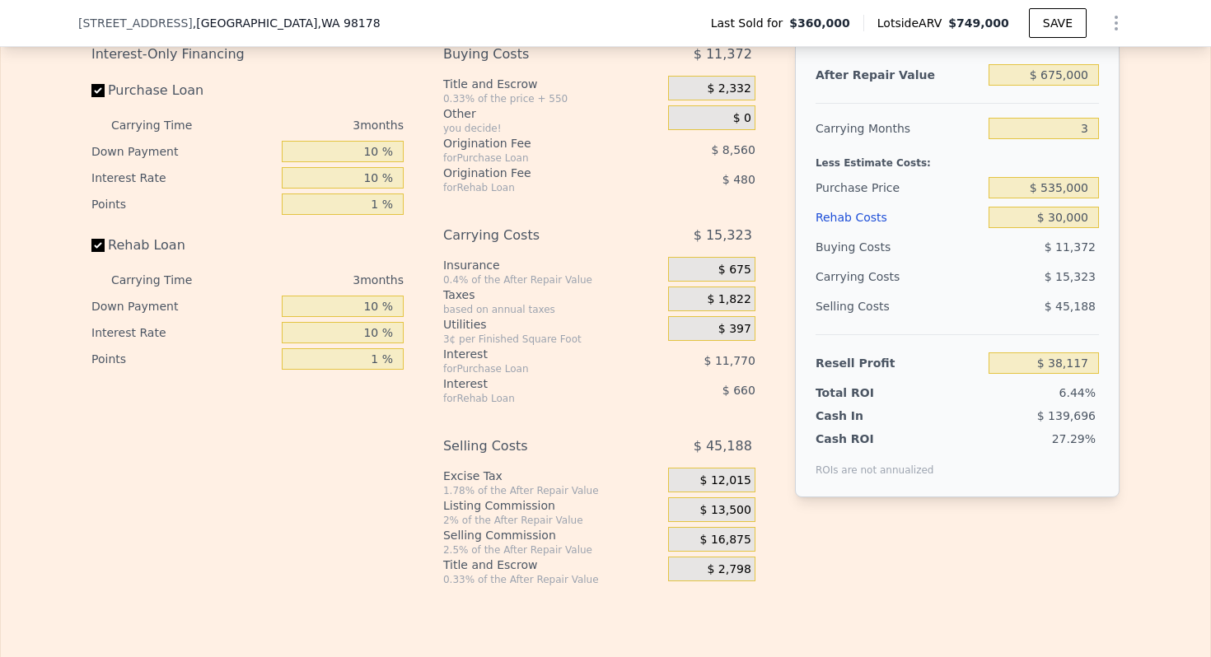
type input "$ 309,519"
click at [1077, 75] on input "$ 749,000" at bounding box center [1044, 74] width 110 height 21
type input "$ 6"
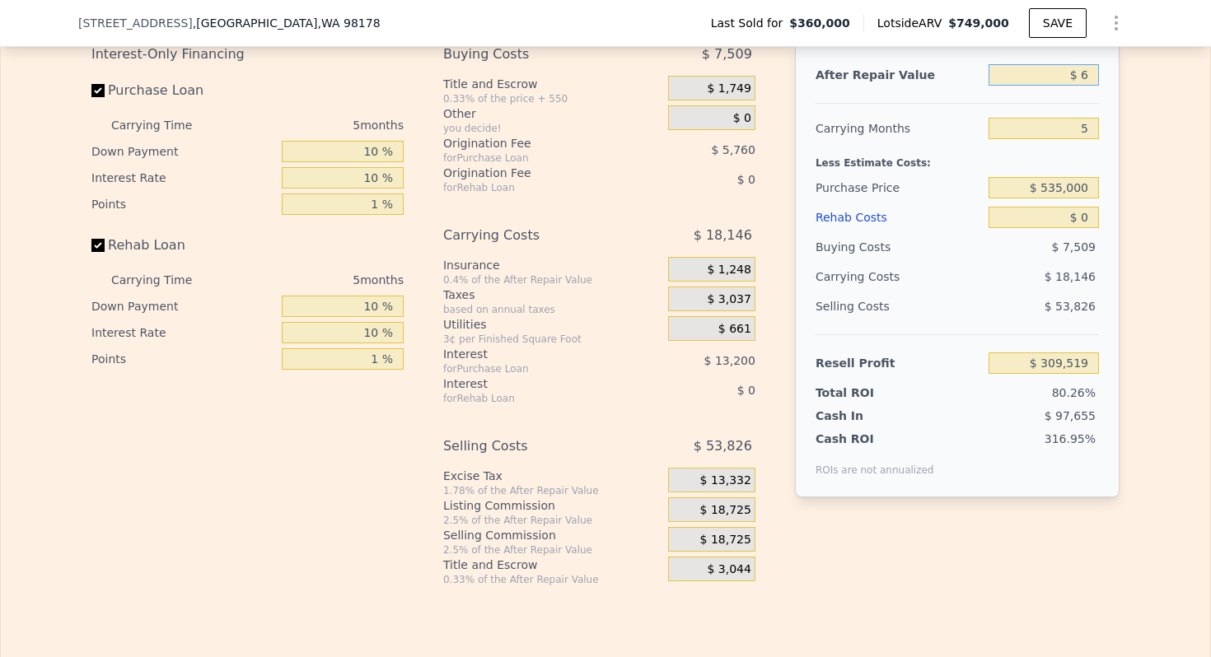
type input "-$ 384,951"
type input "$ 67"
type input "-$ 384,895"
type input "$ 675"
type input "-$ 384,331"
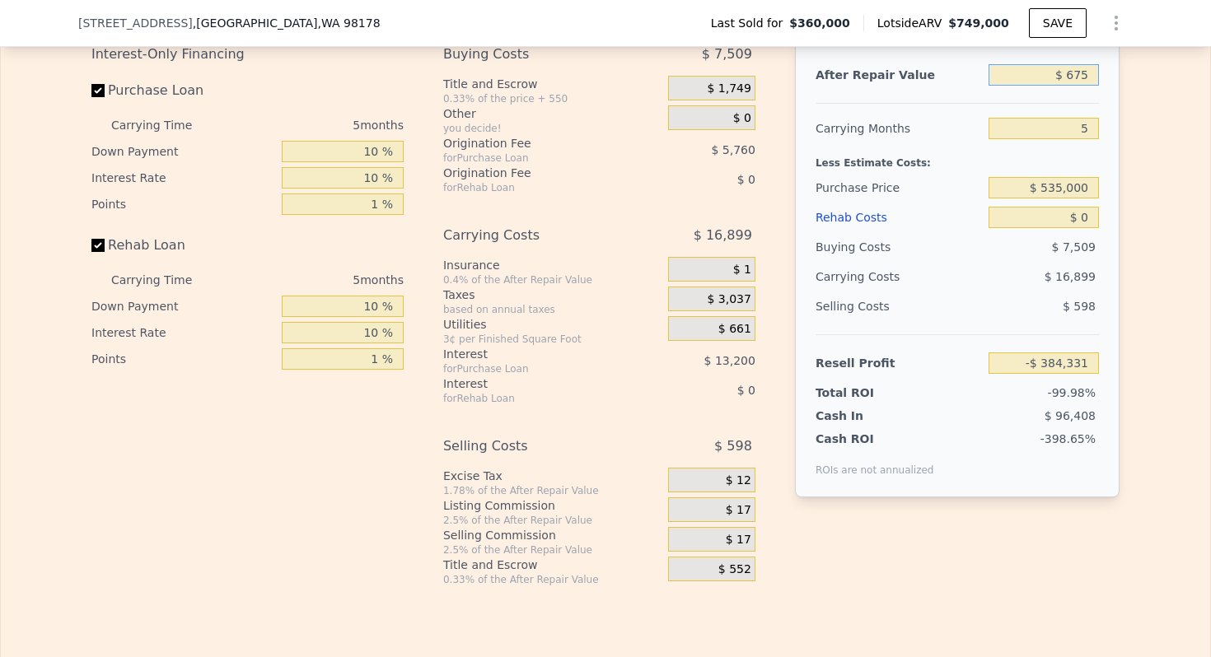
type input "$ 6,750"
type input "-$ 378,698"
type input "$ 67,500"
type input "-$ 322,373"
type input "$ 675,000"
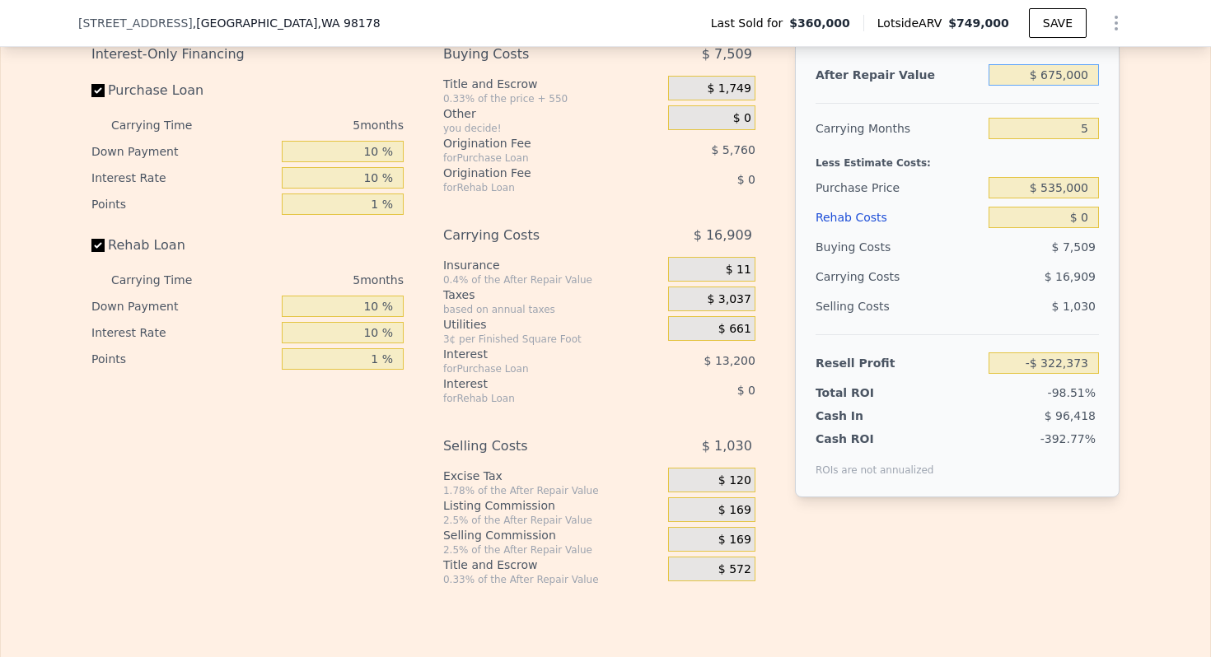
type input "$ 240,905"
type input "$ 675,000"
click at [1081, 129] on input "5" at bounding box center [1044, 128] width 110 height 21
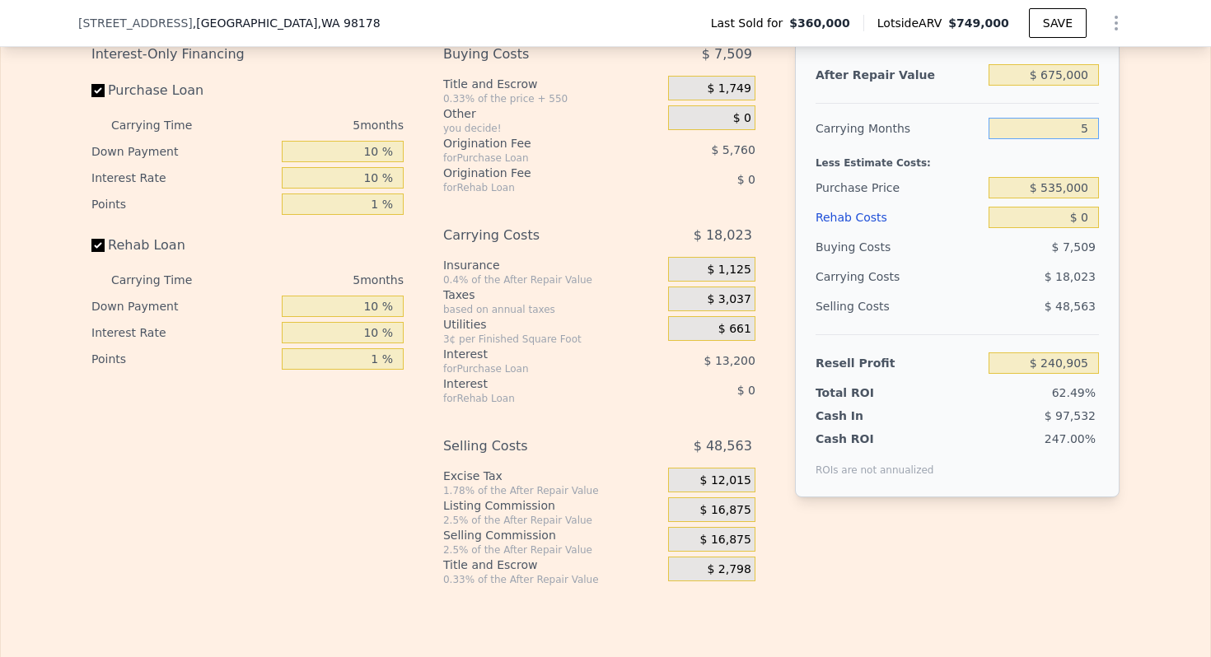
type input "3"
type input "$ 248,114"
type input "3"
click at [1064, 183] on input "$ 535,000" at bounding box center [1044, 187] width 110 height 21
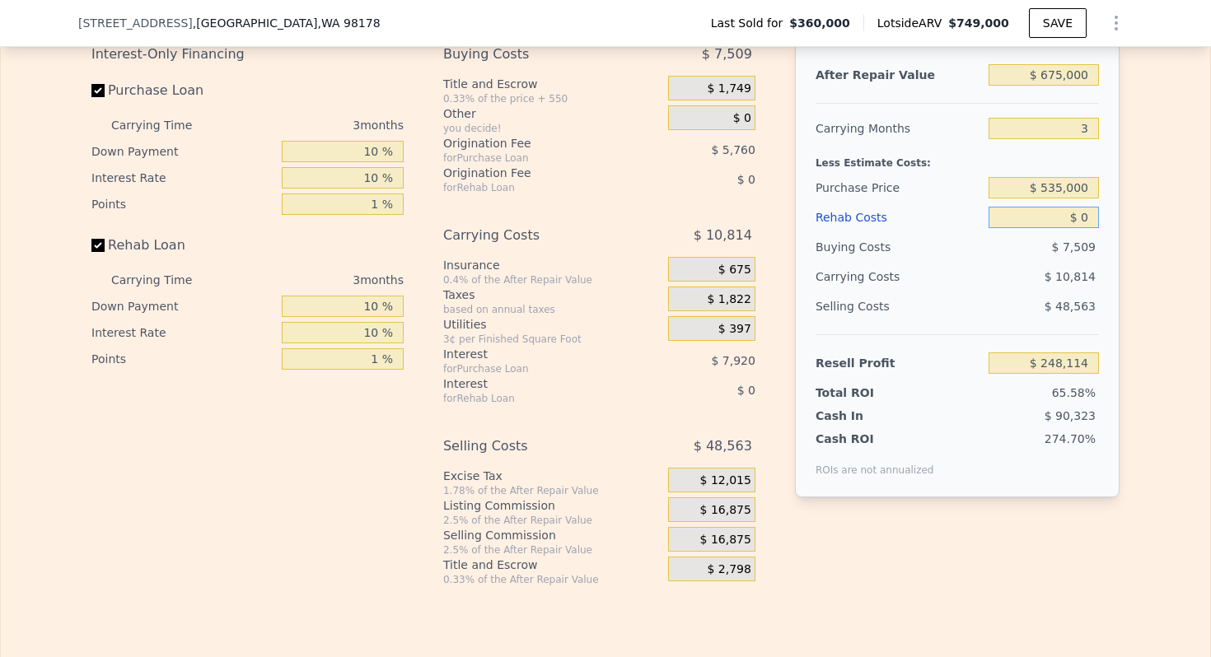
click at [1087, 217] on input "$ 0" at bounding box center [1044, 217] width 110 height 21
type input "$ 65,882"
click at [1087, 217] on input "$ 0" at bounding box center [1044, 217] width 110 height 21
type input "$ 30"
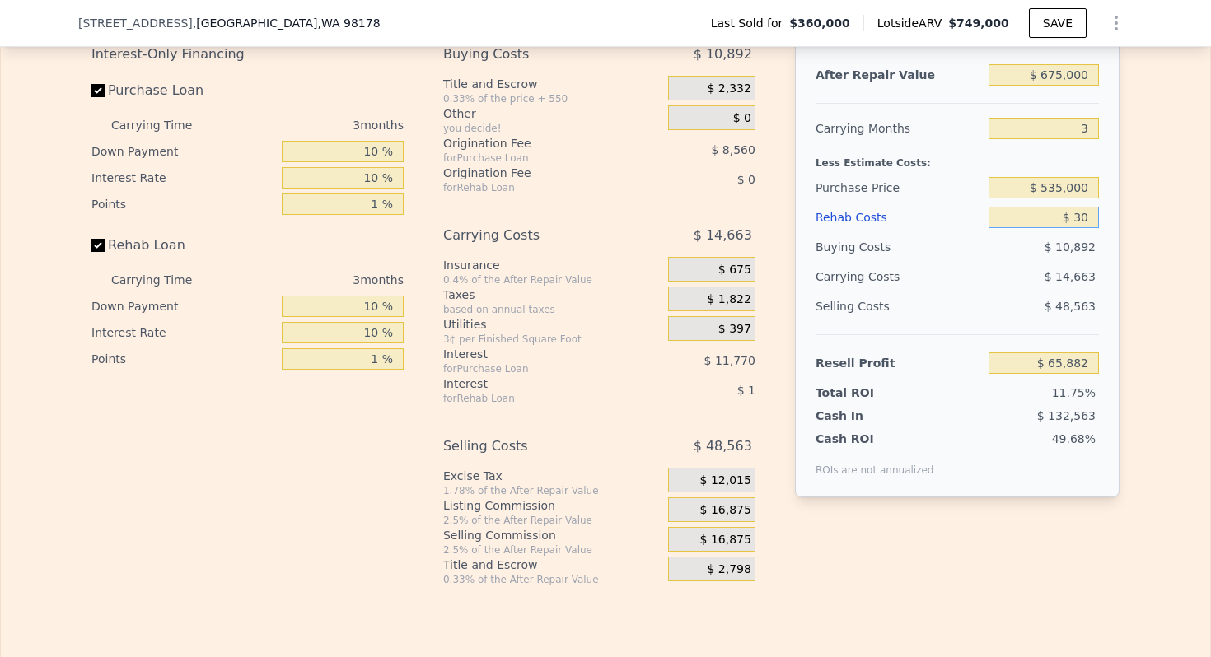
type input "$ 65,852"
type input "$ 300"
type input "$ 65,571"
type input "$ 3,000"
type input "$ 62,768"
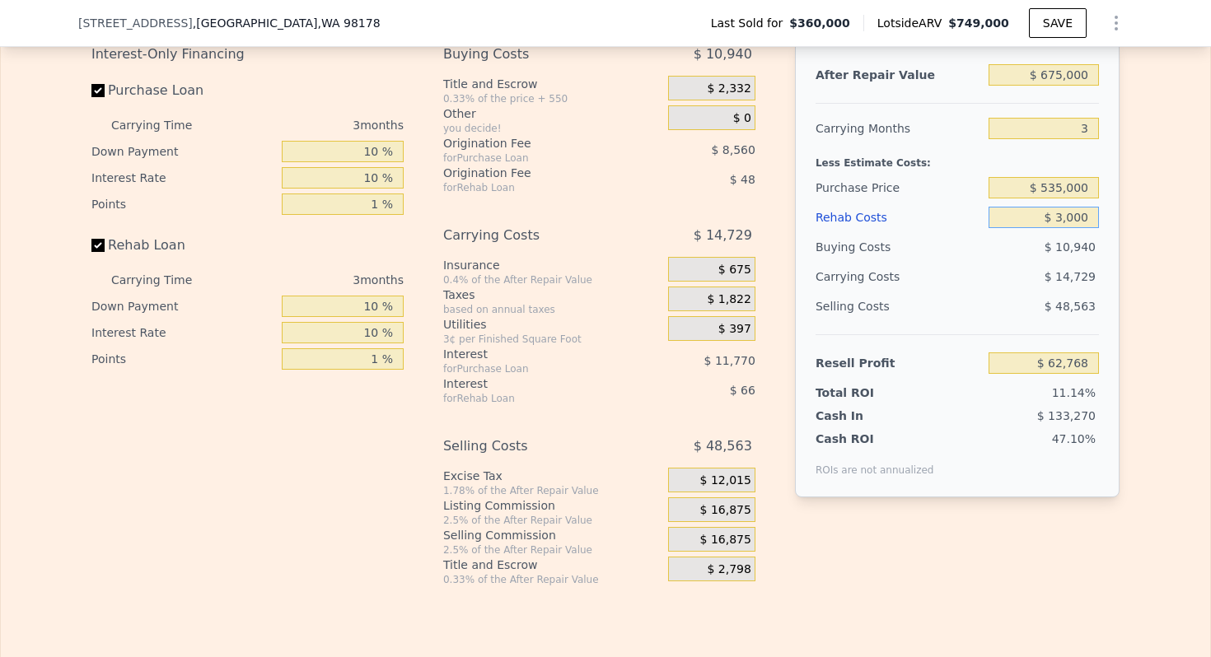
type input "$ 30,000"
type input "$ 34,742"
type input "$ 30,000"
click at [816, 331] on div "Selling Costs $ 48,563" at bounding box center [957, 313] width 283 height 43
click at [727, 512] on span "$ 16,875" at bounding box center [725, 510] width 51 height 15
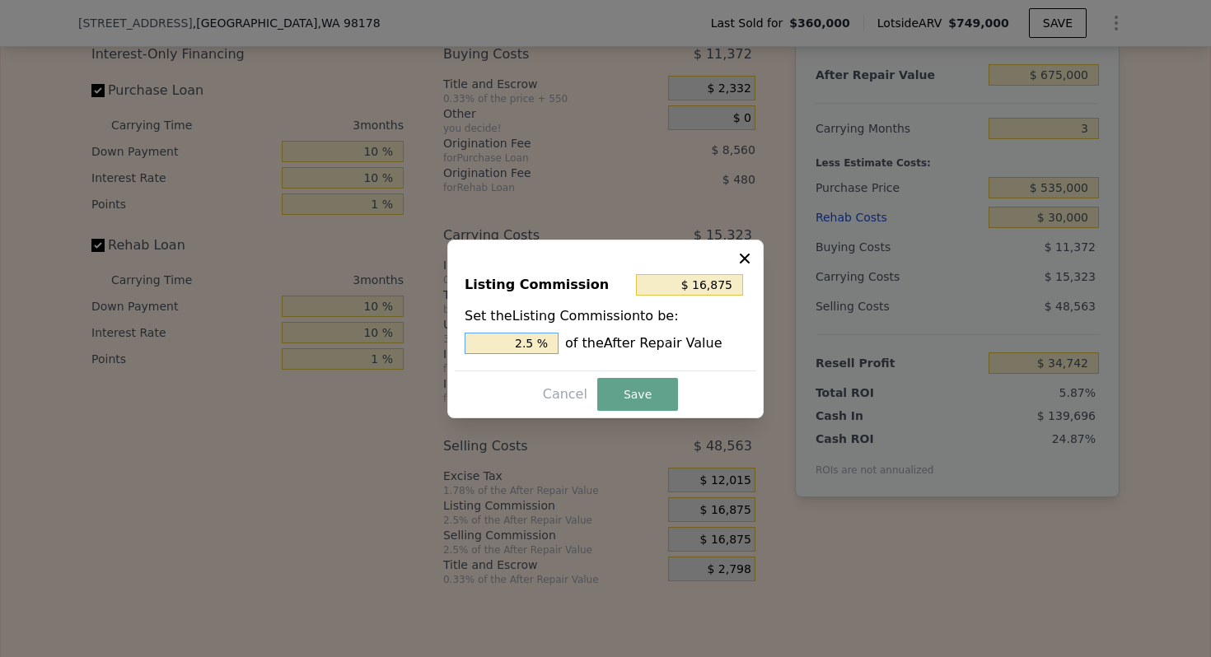
click at [529, 341] on input "2.5 %" at bounding box center [512, 343] width 94 height 21
type input "$ 13,500"
type input "2 %"
click at [620, 377] on div "Listing Commission $ 13,500 Set the Listing Commission to be: 2 % of the After …" at bounding box center [605, 329] width 316 height 179
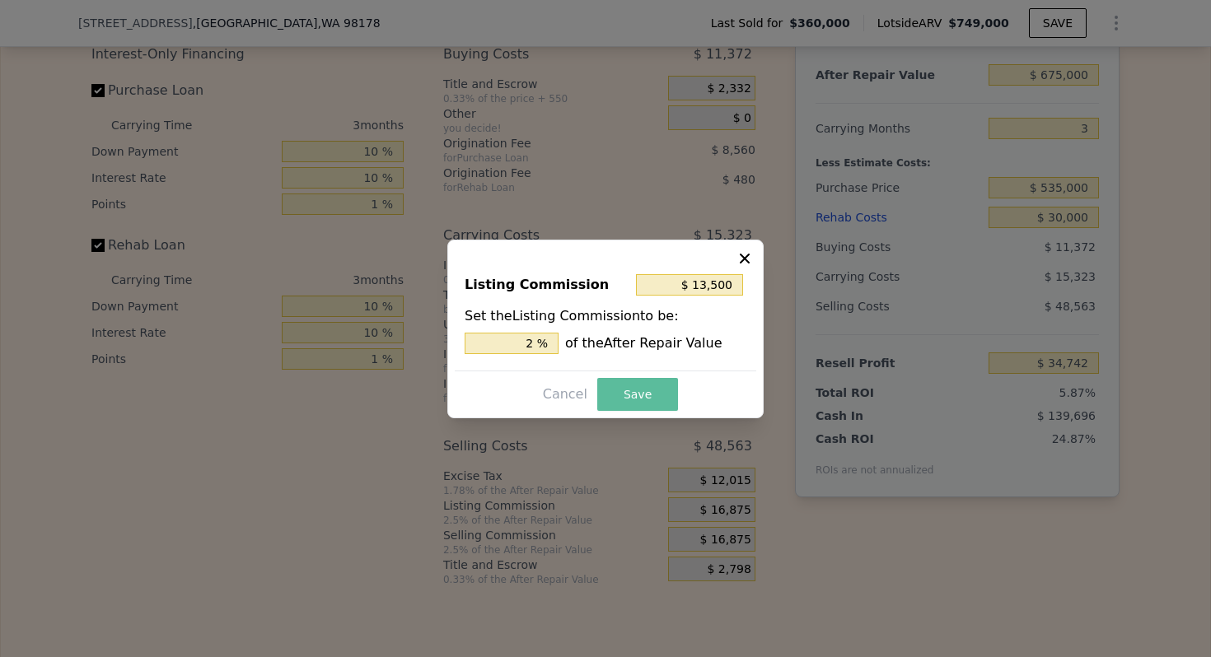
click at [624, 381] on button "Save" at bounding box center [637, 394] width 81 height 33
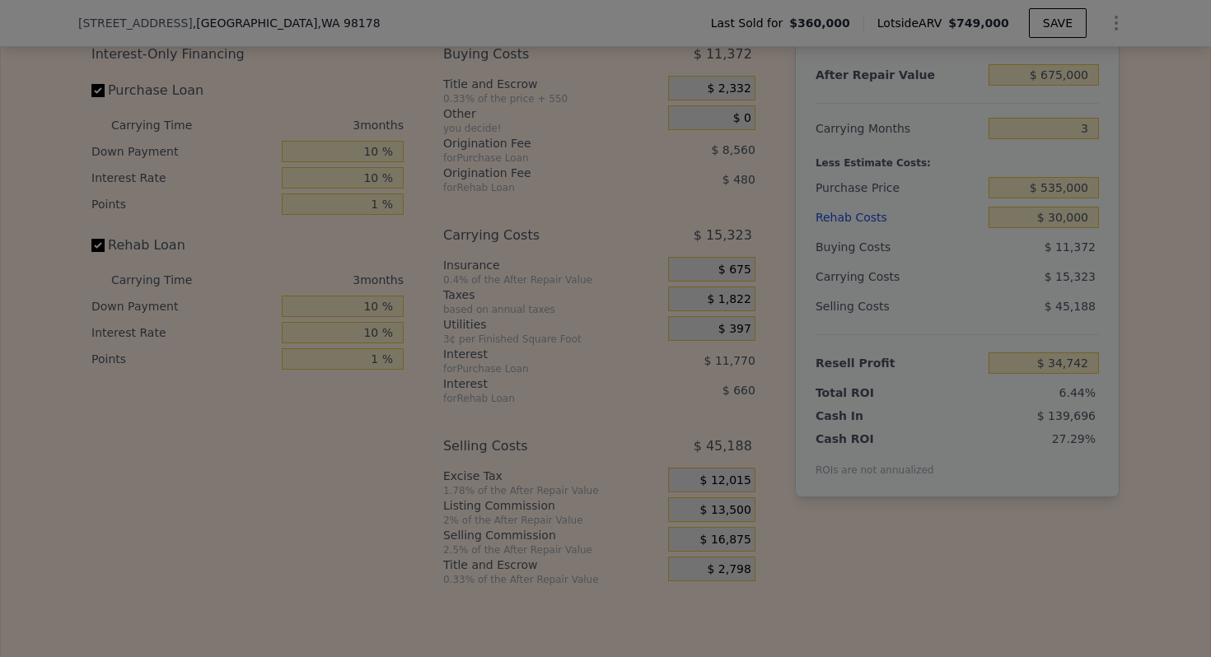
type input "$ 38,117"
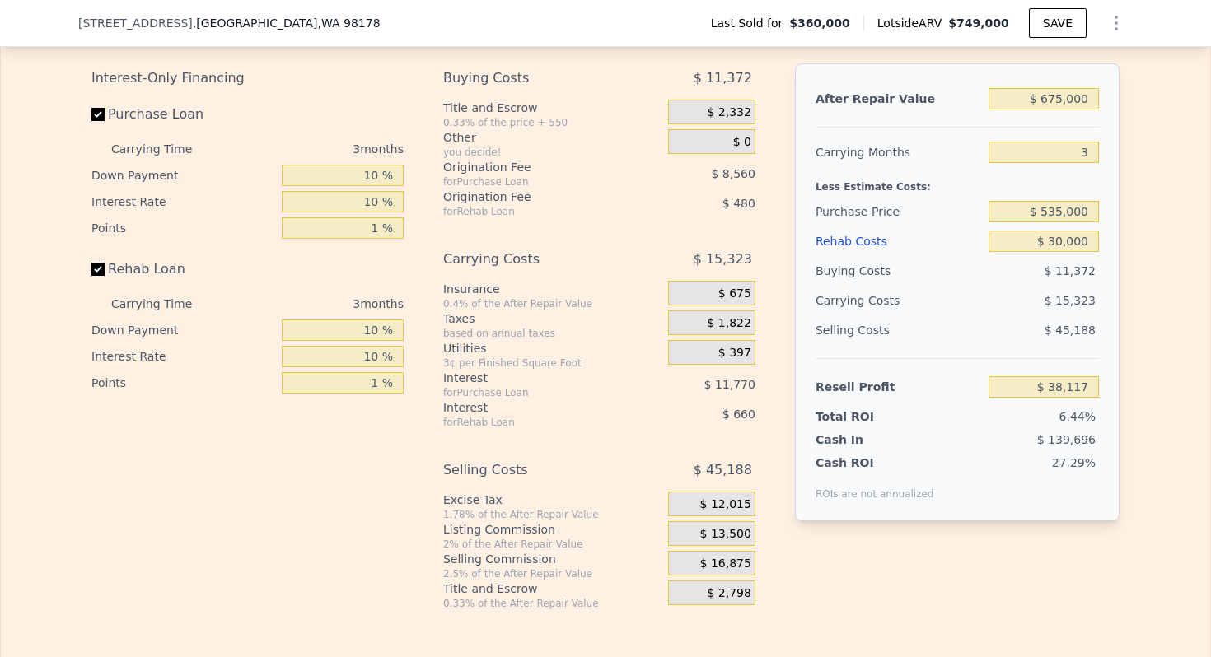
scroll to position [2467, 0]
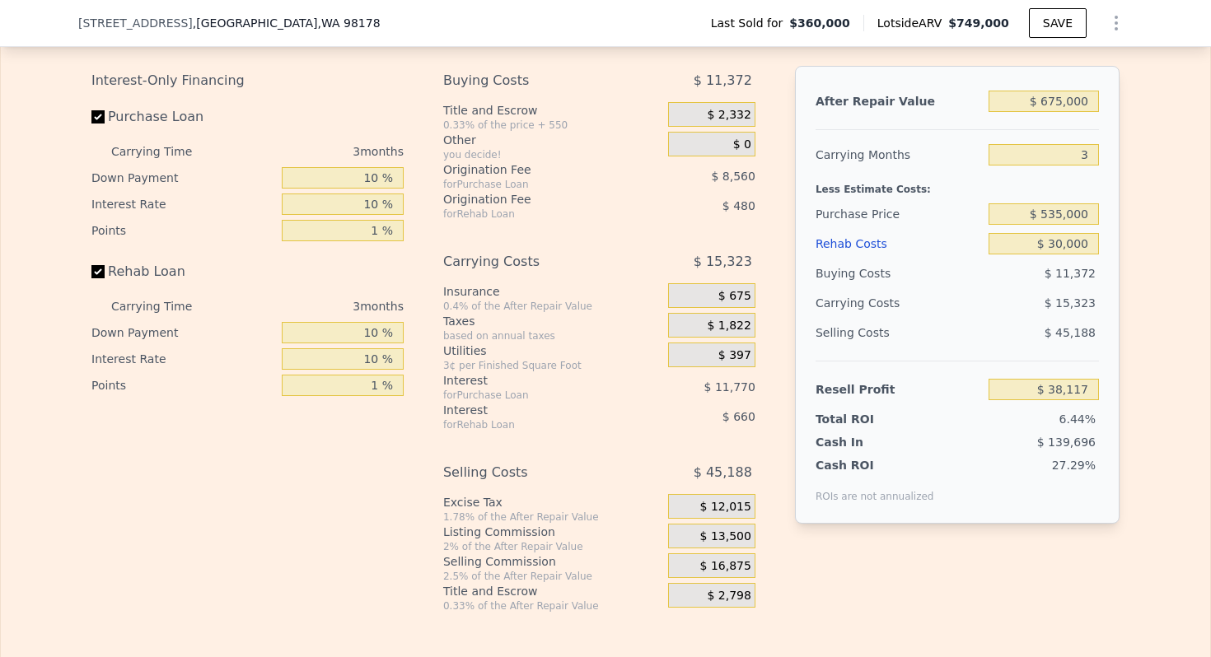
type input "$ 749,000"
type input "5"
type input "$ 0"
type input "$ 309,519"
